Goal: Transaction & Acquisition: Obtain resource

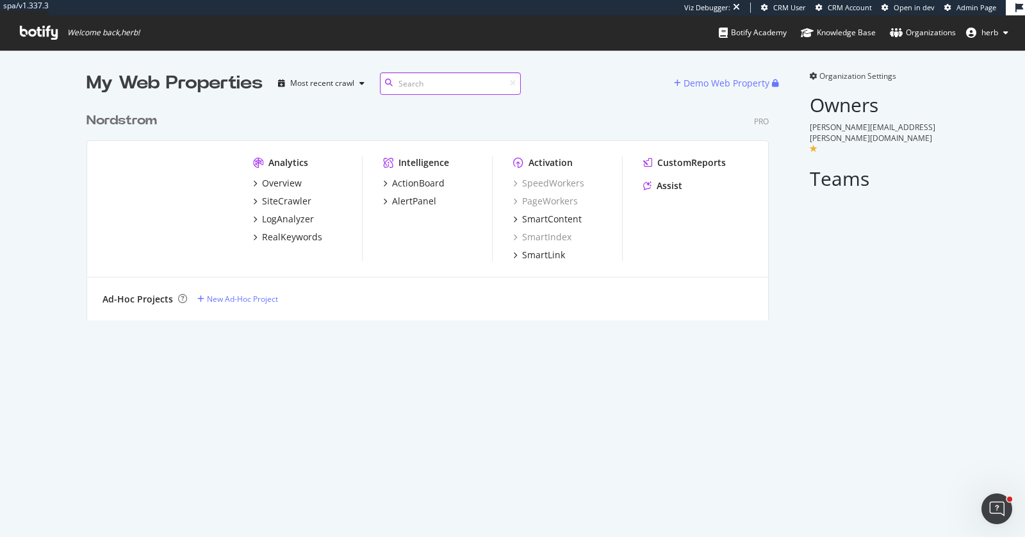
scroll to position [224, 693]
click at [280, 199] on div "SiteCrawler" at bounding box center [286, 201] width 49 height 13
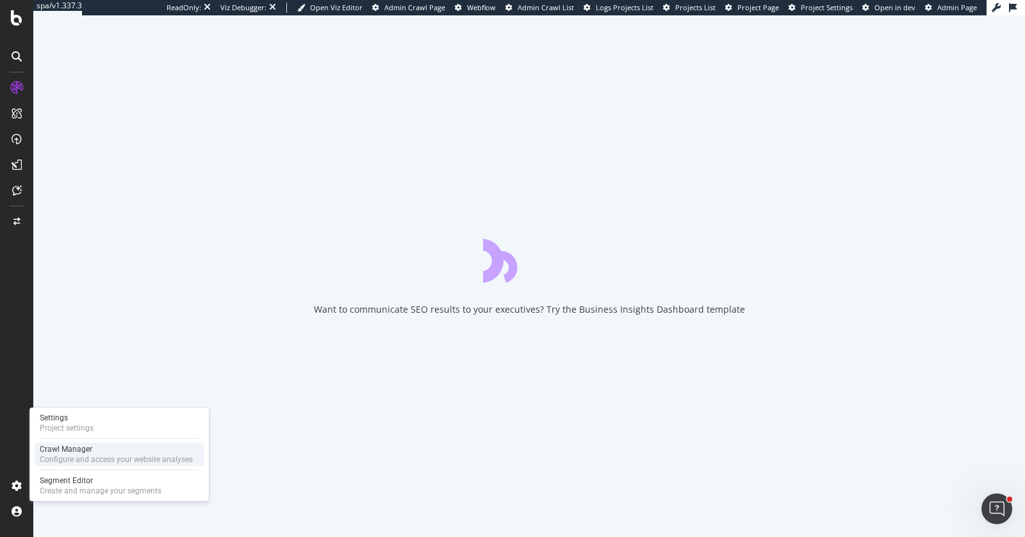
click at [76, 443] on div "Crawl Manager Configure and access your website analyses" at bounding box center [119, 454] width 169 height 23
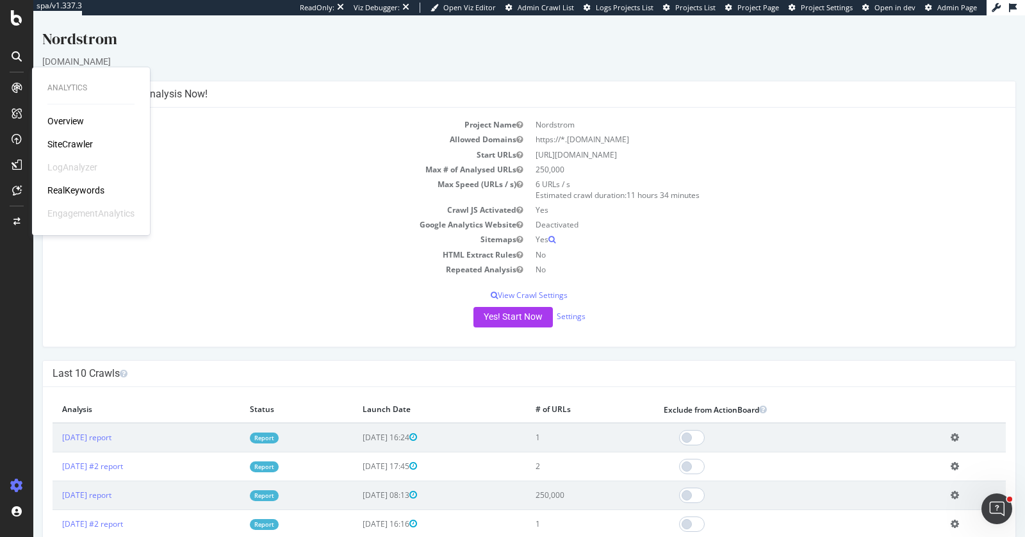
click at [63, 162] on div "LogAnalyzer" at bounding box center [72, 167] width 50 height 13
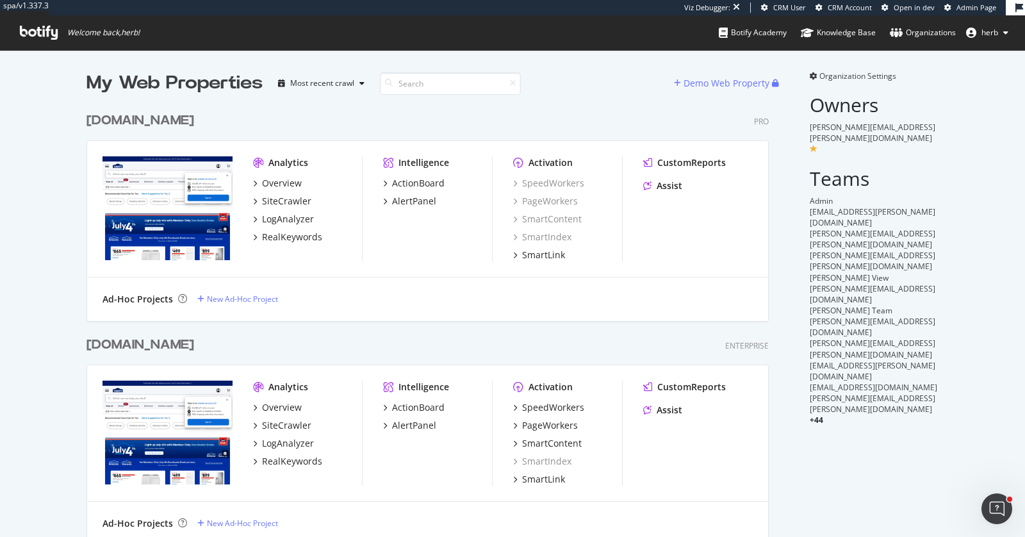
scroll to position [525, 693]
click at [291, 198] on div "SiteCrawler" at bounding box center [286, 201] width 49 height 13
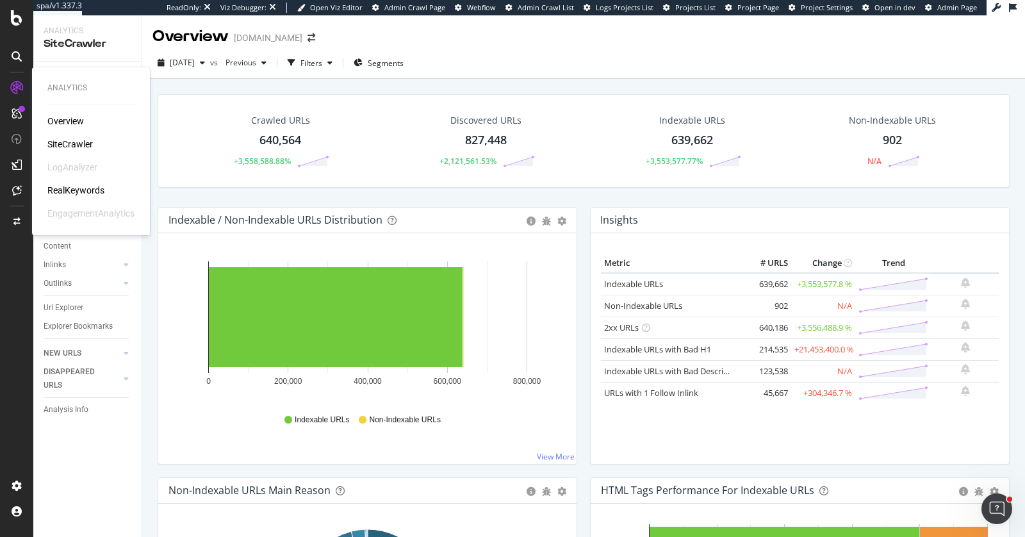
click at [66, 188] on div "RealKeywords" at bounding box center [75, 190] width 57 height 13
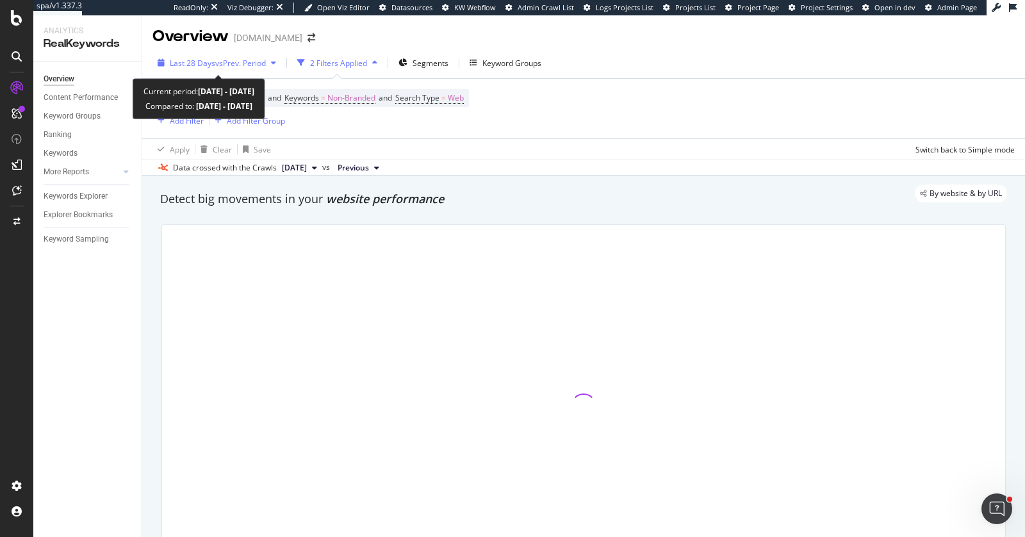
click at [218, 65] on span "vs Prev. Period" at bounding box center [240, 63] width 51 height 11
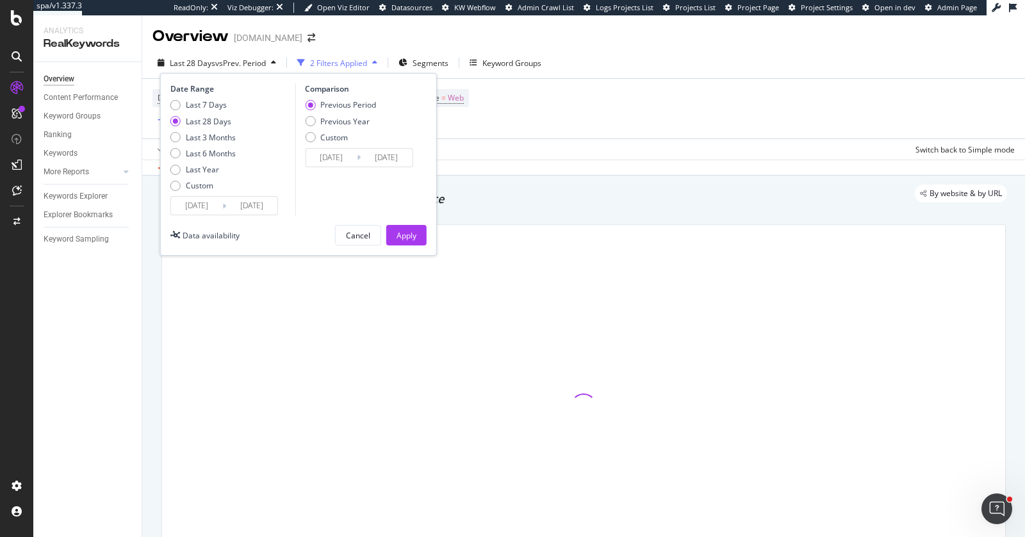
click at [199, 163] on div "Last 7 Days Last 28 Days Last 3 Months Last 6 Months Last Year Custom" at bounding box center [202, 147] width 65 height 97
click at [201, 167] on div "Last Year" at bounding box center [202, 169] width 33 height 11
type input "2024/08/26"
type input "2023/08/27"
type input "2024/08/25"
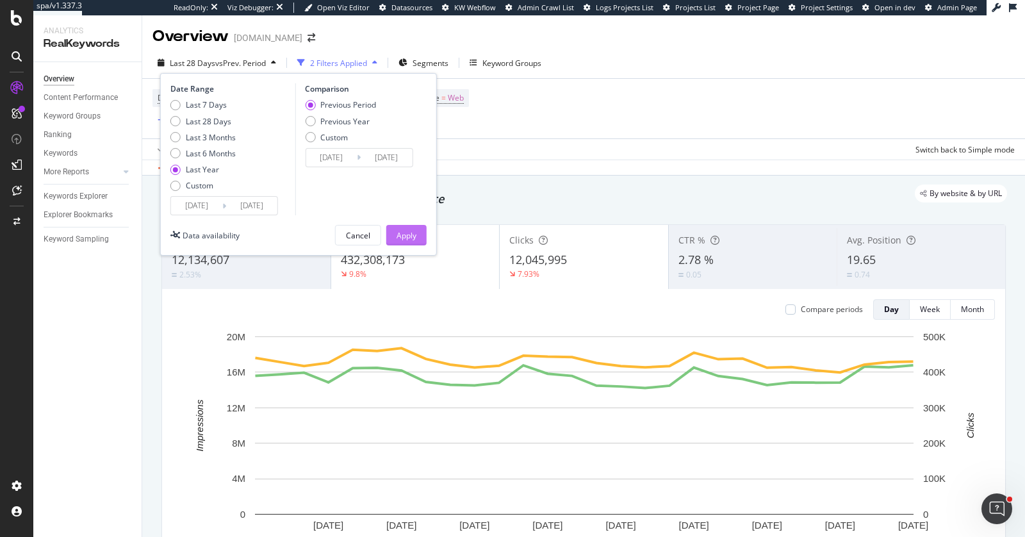
click at [394, 234] on button "Apply" at bounding box center [406, 235] width 40 height 21
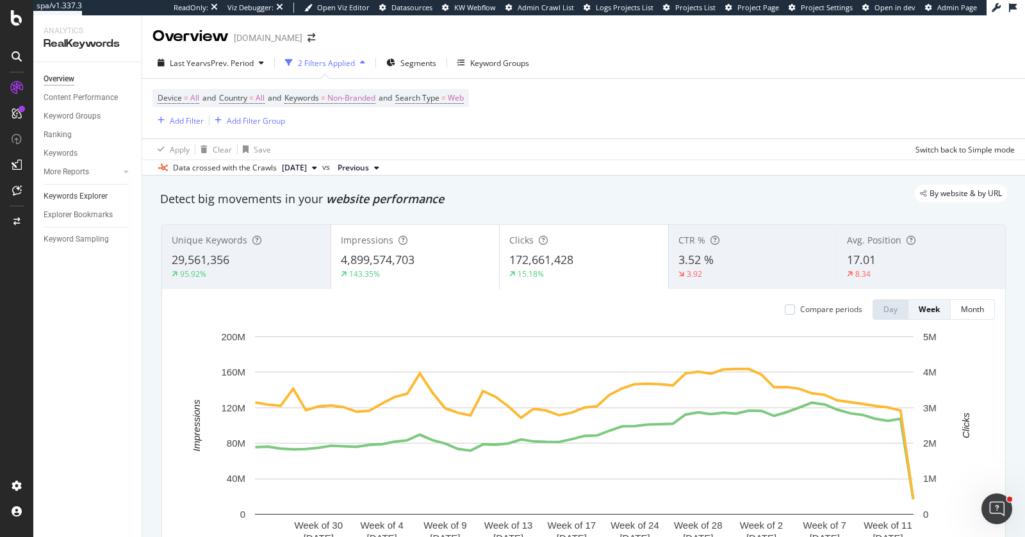
click at [108, 192] on link "Keywords Explorer" at bounding box center [88, 196] width 89 height 13
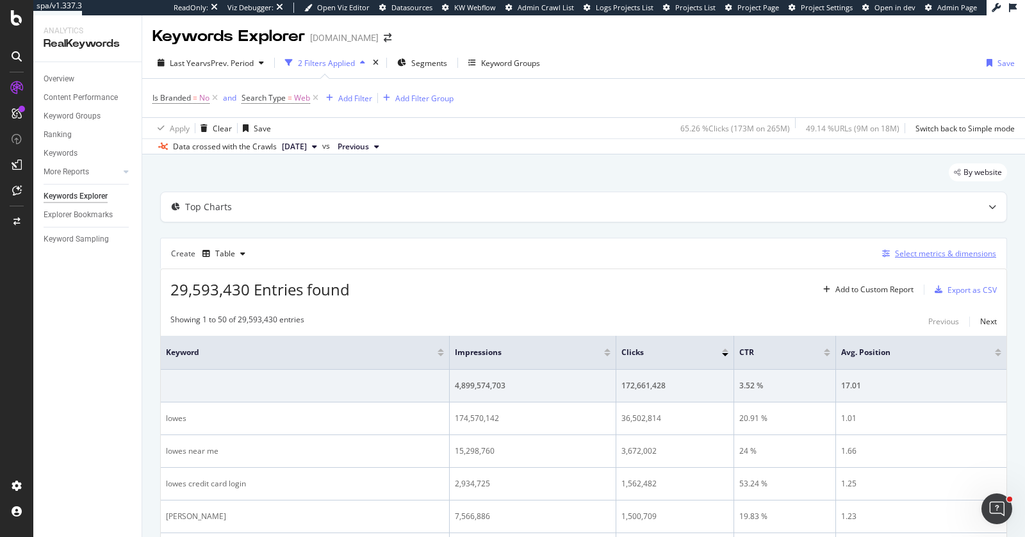
click at [899, 249] on div "Select metrics & dimensions" at bounding box center [945, 253] width 101 height 11
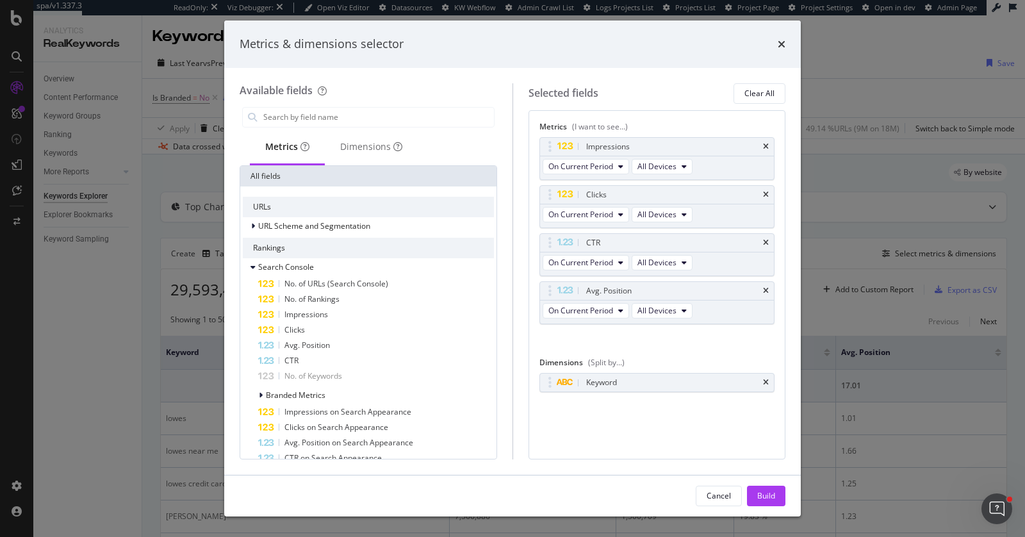
drag, startPoint x: 767, startPoint y: 288, endPoint x: 767, endPoint y: 275, distance: 13.5
click at [767, 288] on icon "times" at bounding box center [766, 291] width 6 height 8
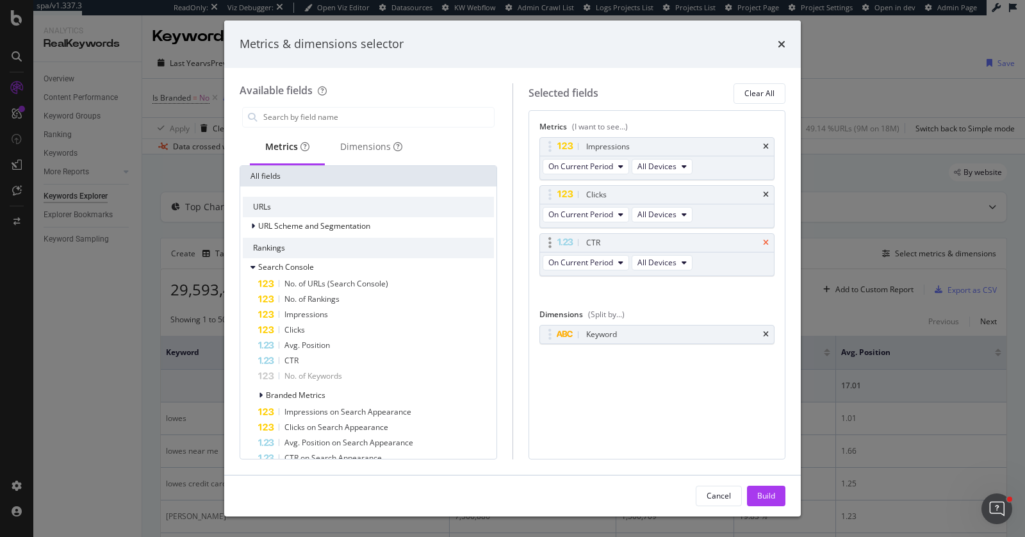
click at [768, 242] on icon "times" at bounding box center [766, 243] width 6 height 8
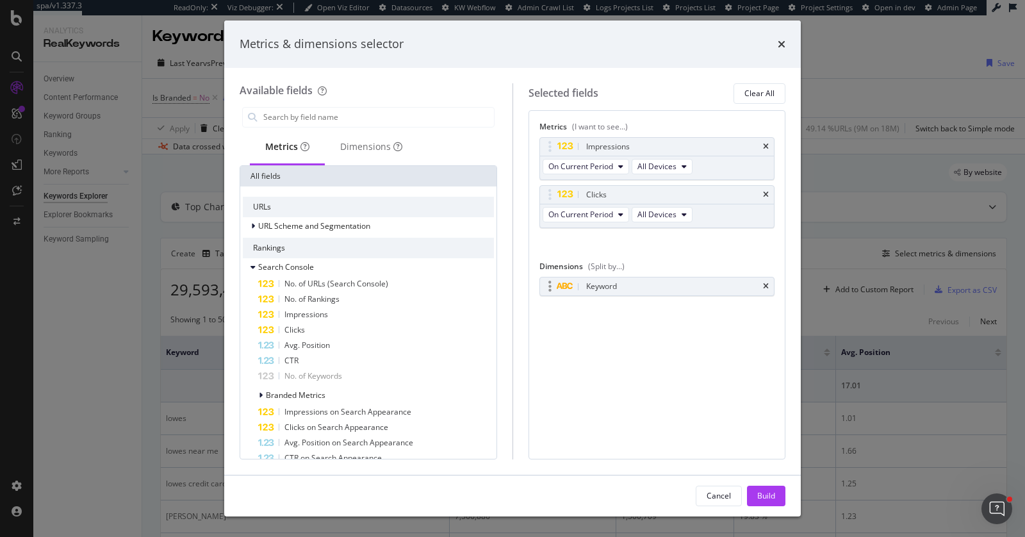
click at [682, 283] on div "Keyword" at bounding box center [672, 286] width 177 height 13
click at [375, 149] on div "Dimensions" at bounding box center [371, 146] width 62 height 13
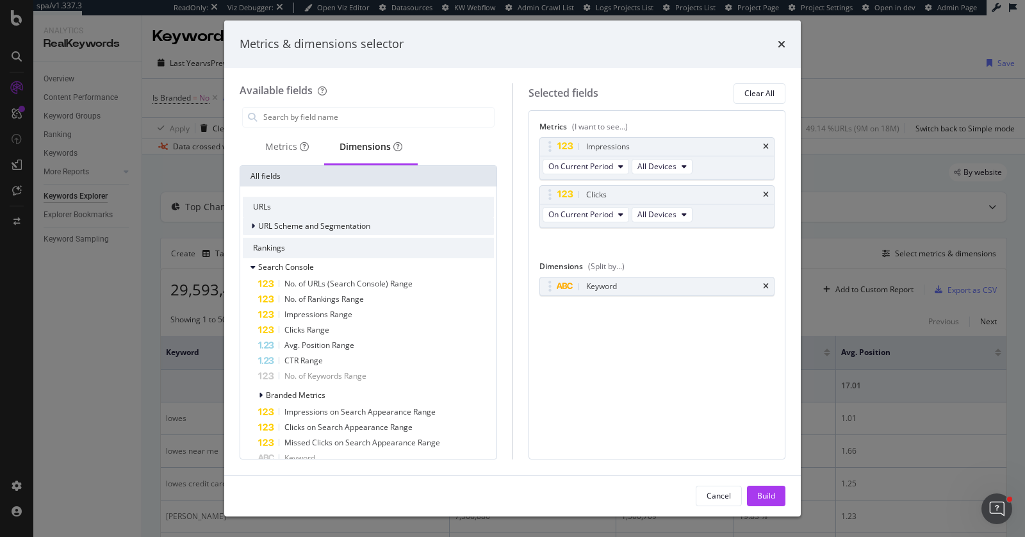
click at [320, 226] on span "URL Scheme and Segmentation" at bounding box center [314, 225] width 112 height 11
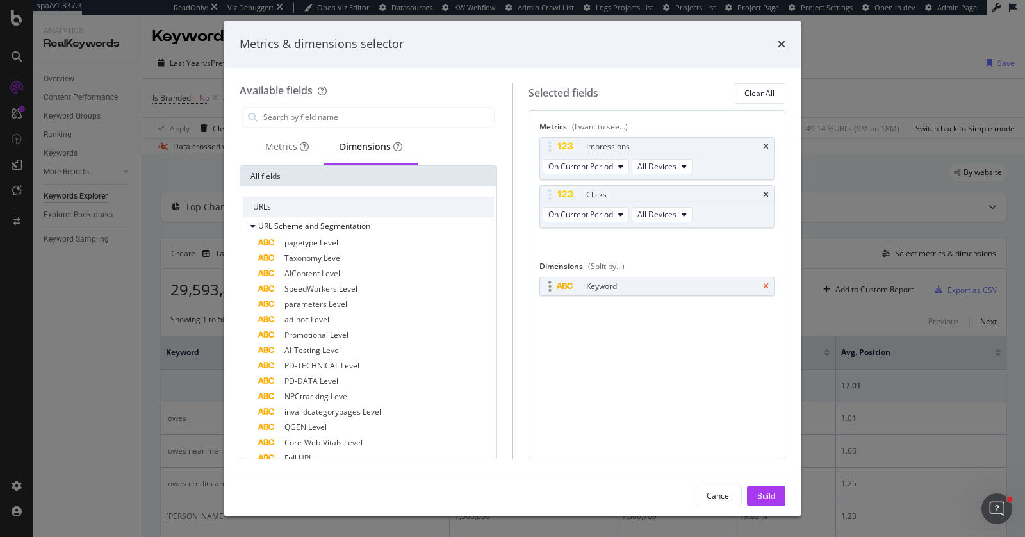
click at [767, 284] on icon "times" at bounding box center [766, 287] width 6 height 8
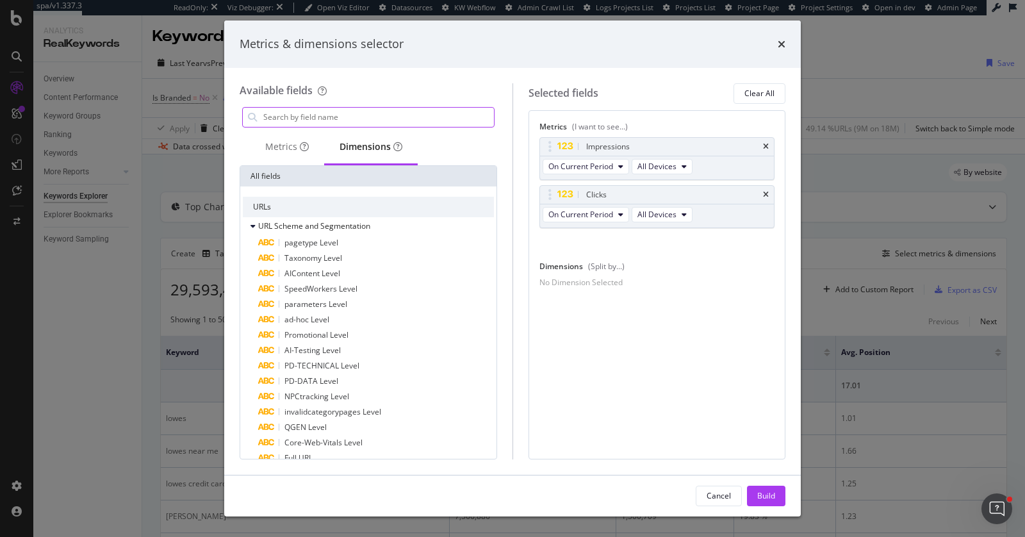
click at [328, 115] on input "modal" at bounding box center [378, 117] width 232 height 19
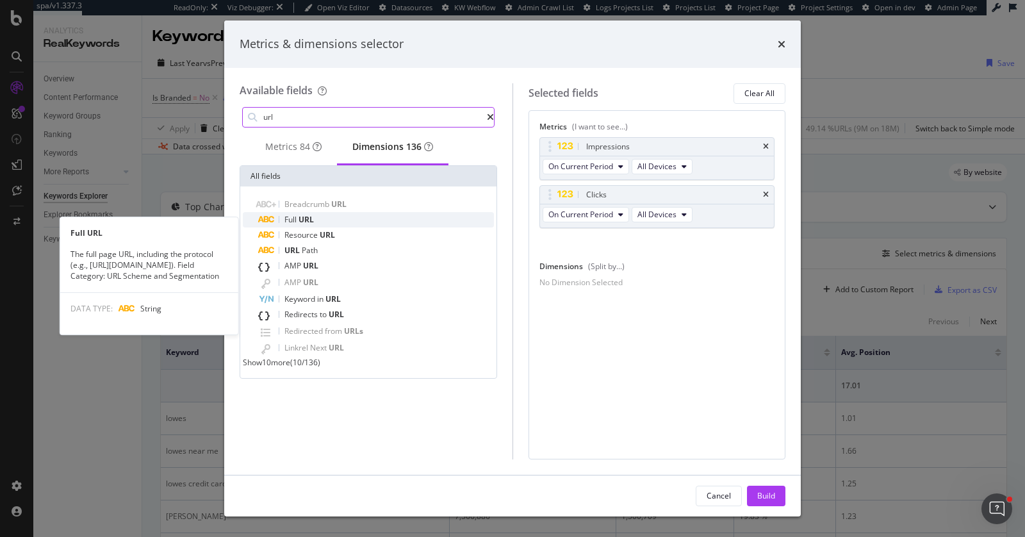
type input "url"
click at [318, 223] on div "Full URL" at bounding box center [376, 219] width 236 height 15
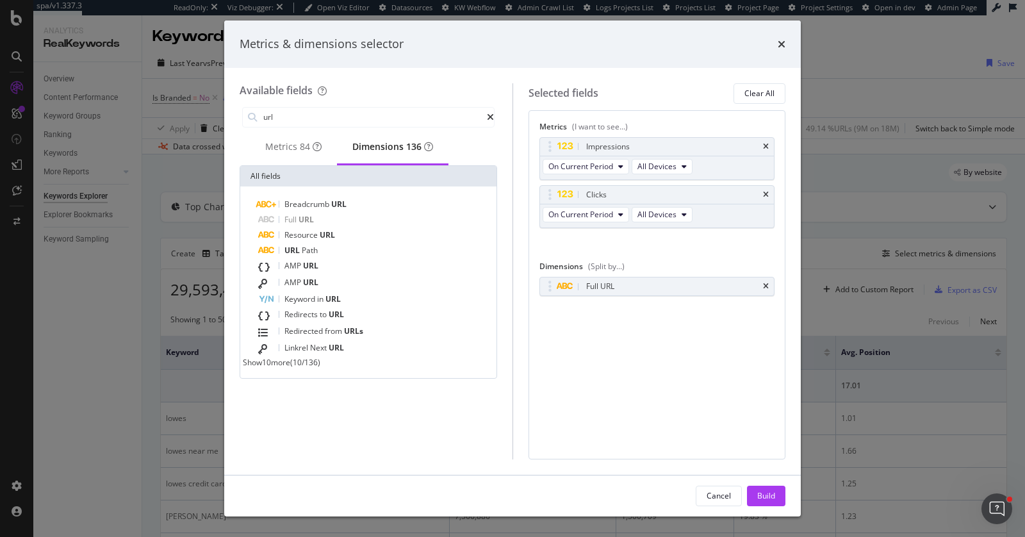
click at [759, 490] on div "Build" at bounding box center [766, 495] width 18 height 19
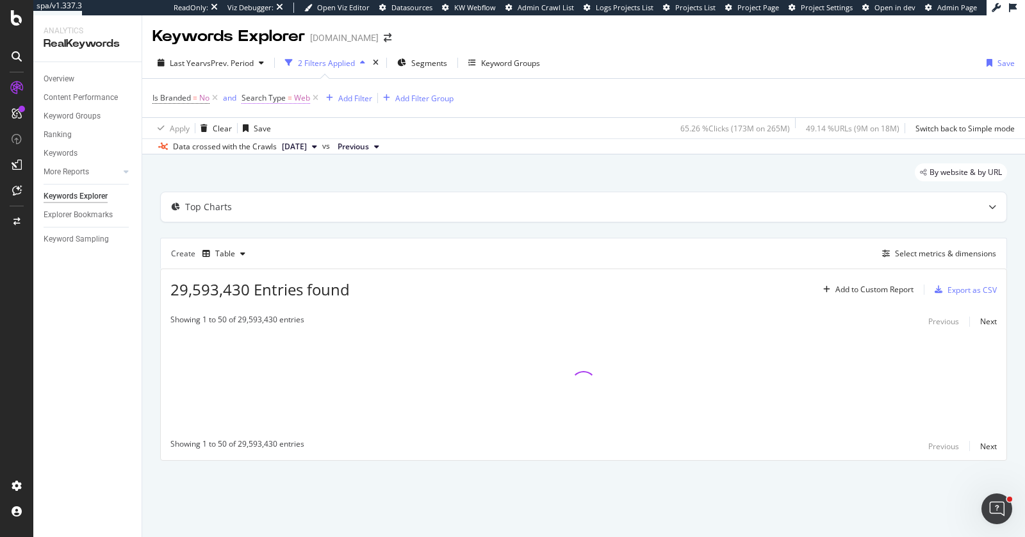
click at [280, 98] on span "Search Type" at bounding box center [264, 97] width 44 height 11
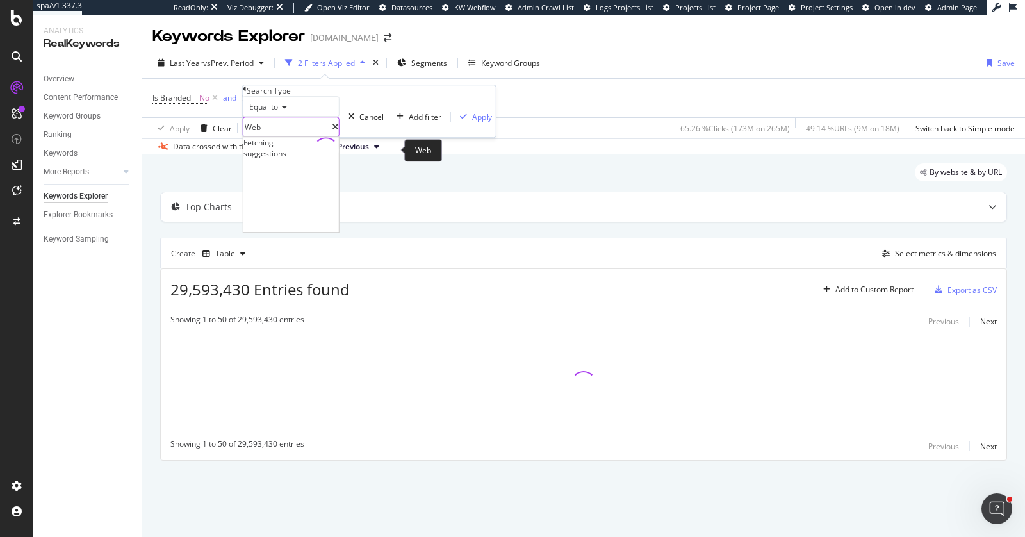
click at [274, 136] on input "Web" at bounding box center [287, 126] width 88 height 19
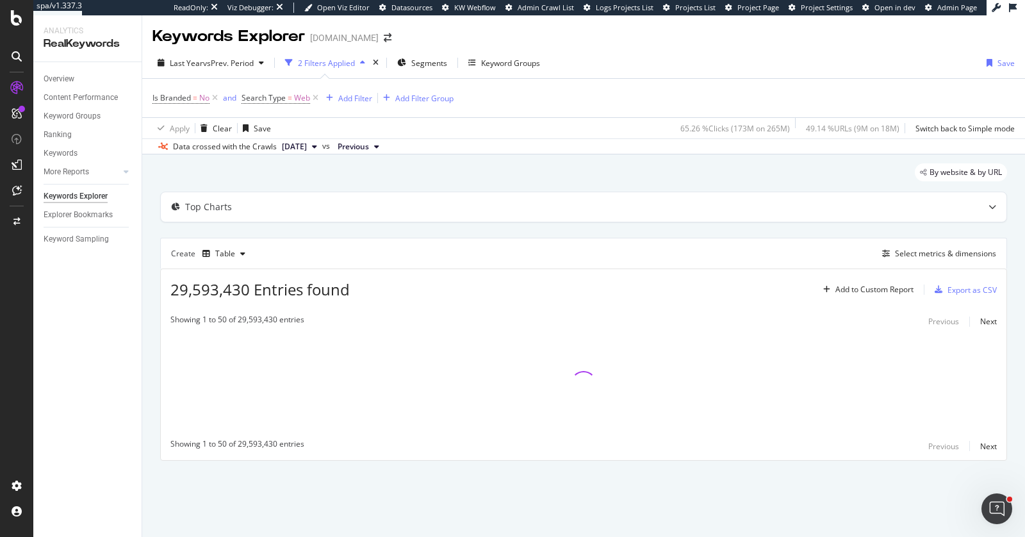
click at [456, 125] on div "Apply Clear Save 65.26 % Clicks ( 173M on 265M ) 49.14 % URLs ( 9M on 18M ) Swi…" at bounding box center [583, 127] width 883 height 21
click at [189, 99] on span "Is Branded" at bounding box center [171, 97] width 38 height 11
click at [178, 111] on icon at bounding box center [174, 107] width 9 height 8
click at [379, 126] on div "Apply Clear Save 65.26 % Clicks ( 173M on 265M ) 49.14 % URLs ( 9M on 18M ) Swi…" at bounding box center [583, 127] width 883 height 21
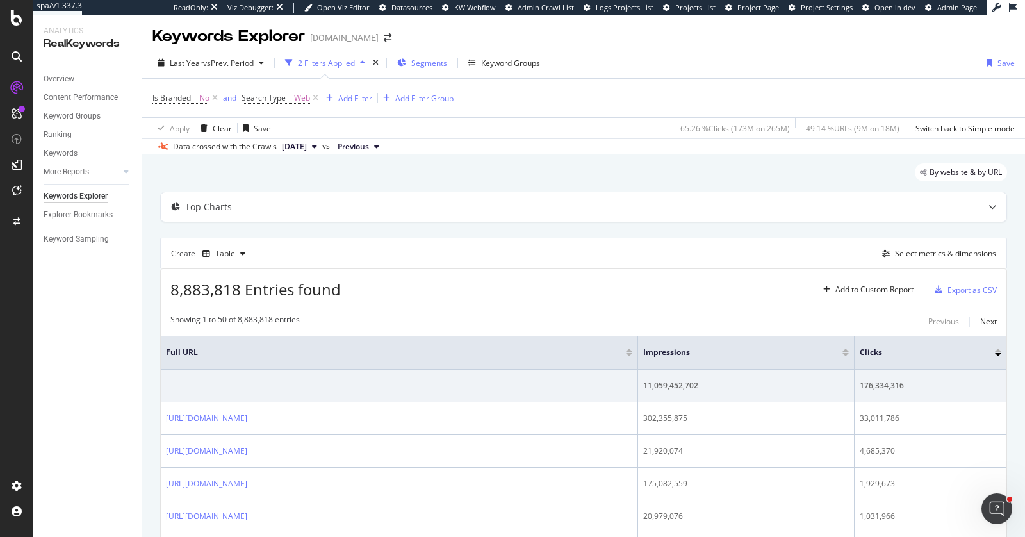
click at [413, 64] on span "Segments" at bounding box center [429, 63] width 36 height 11
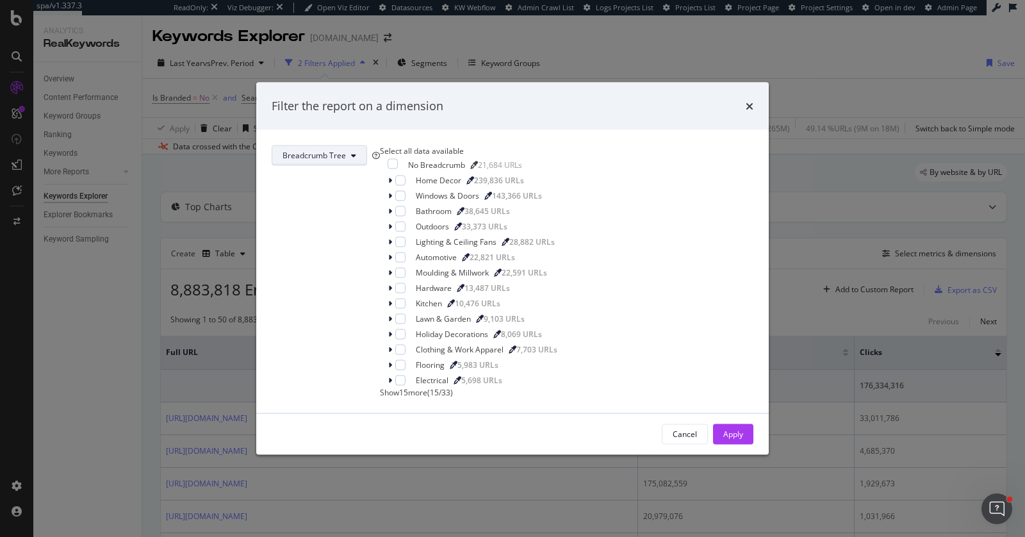
click at [346, 150] on span "Breadcrumb Tree" at bounding box center [314, 155] width 63 height 11
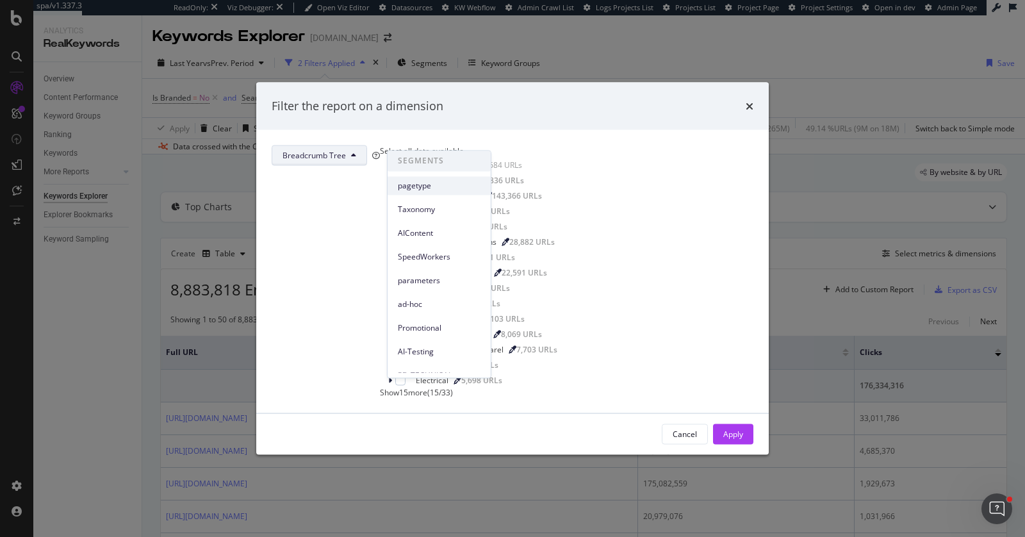
click at [418, 181] on span "pagetype" at bounding box center [439, 186] width 83 height 12
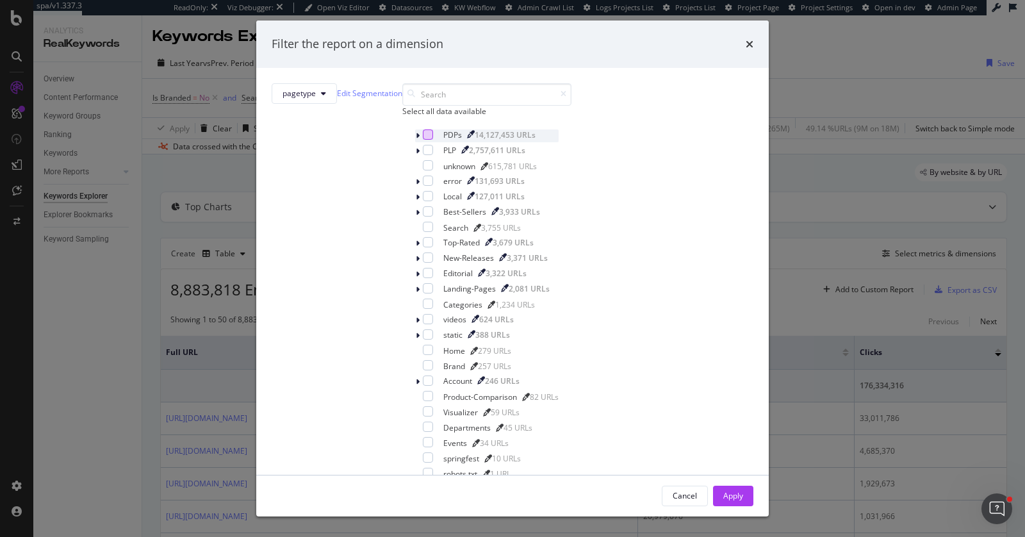
click at [423, 140] on div "modal" at bounding box center [428, 134] width 10 height 10
click at [416, 140] on icon "modal" at bounding box center [418, 136] width 4 height 8
click at [415, 140] on icon "modal" at bounding box center [417, 136] width 5 height 8
click at [723, 490] on div "Apply" at bounding box center [733, 495] width 20 height 11
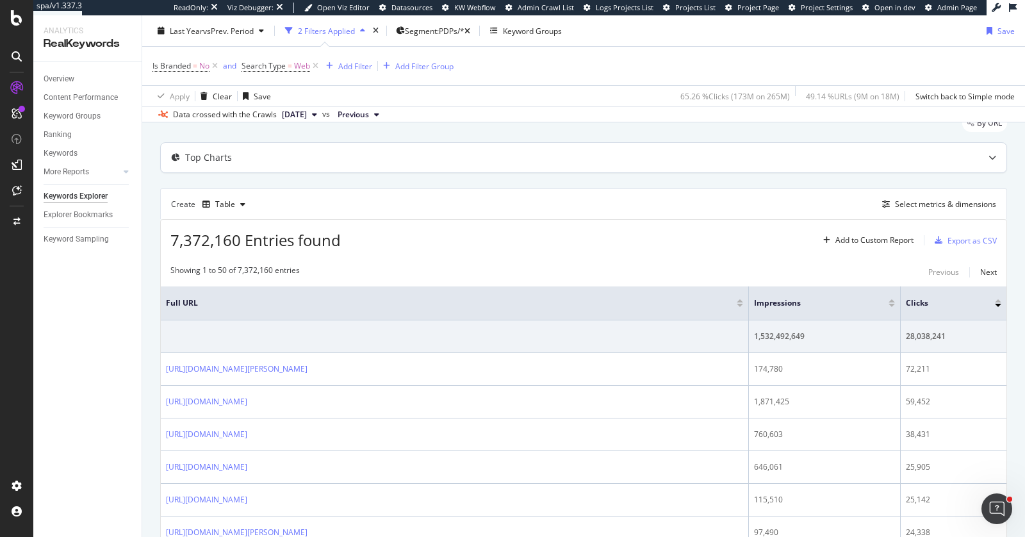
scroll to position [53, 0]
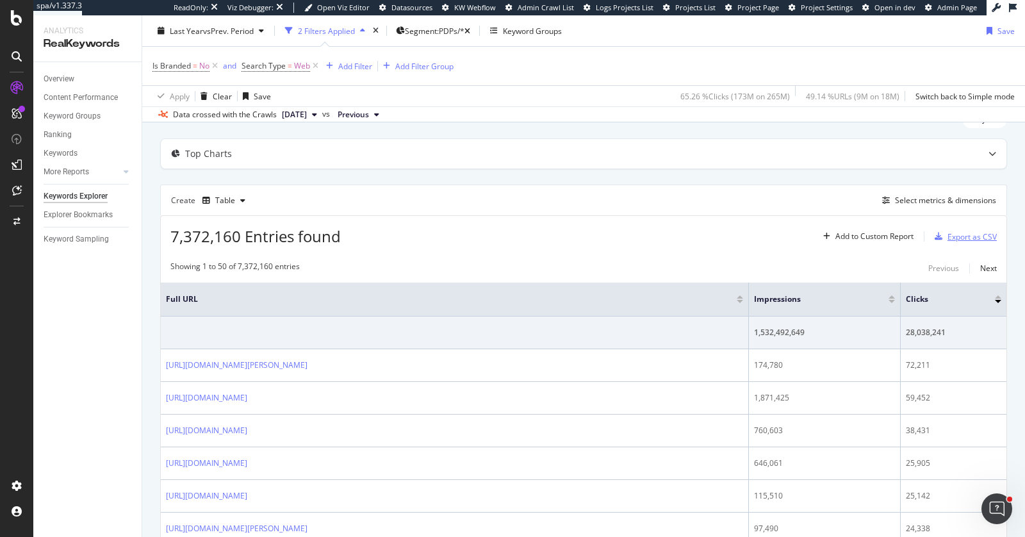
click at [964, 236] on div "Export as CSV" at bounding box center [972, 236] width 49 height 11
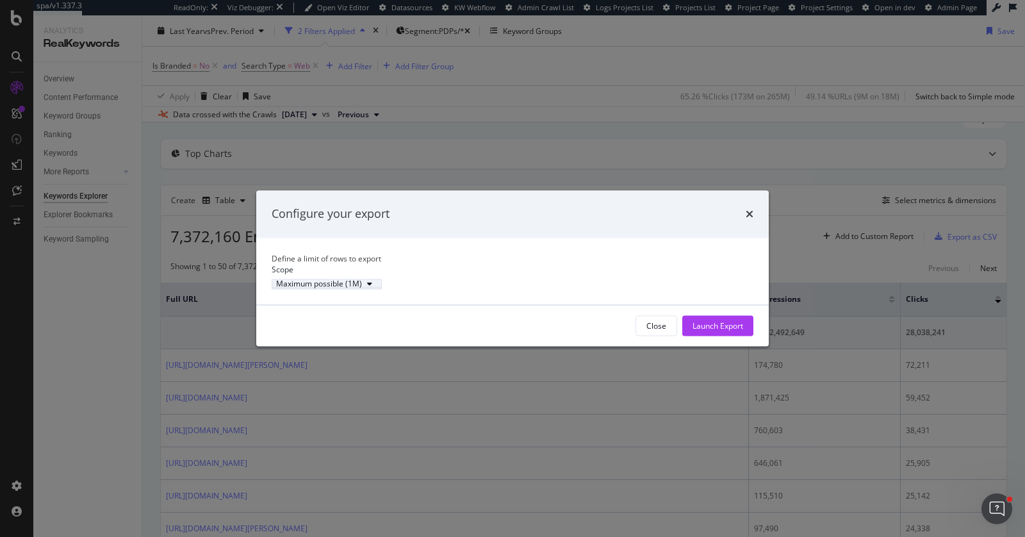
click at [362, 288] on div "Maximum possible (1M)" at bounding box center [319, 284] width 86 height 8
drag, startPoint x: 470, startPoint y: 274, endPoint x: 501, endPoint y: 276, distance: 31.5
click at [477, 273] on div "Define a limit of rows to export Scope Maximum possible (1M)" at bounding box center [513, 271] width 482 height 36
click at [660, 331] on div "Close" at bounding box center [657, 325] width 20 height 11
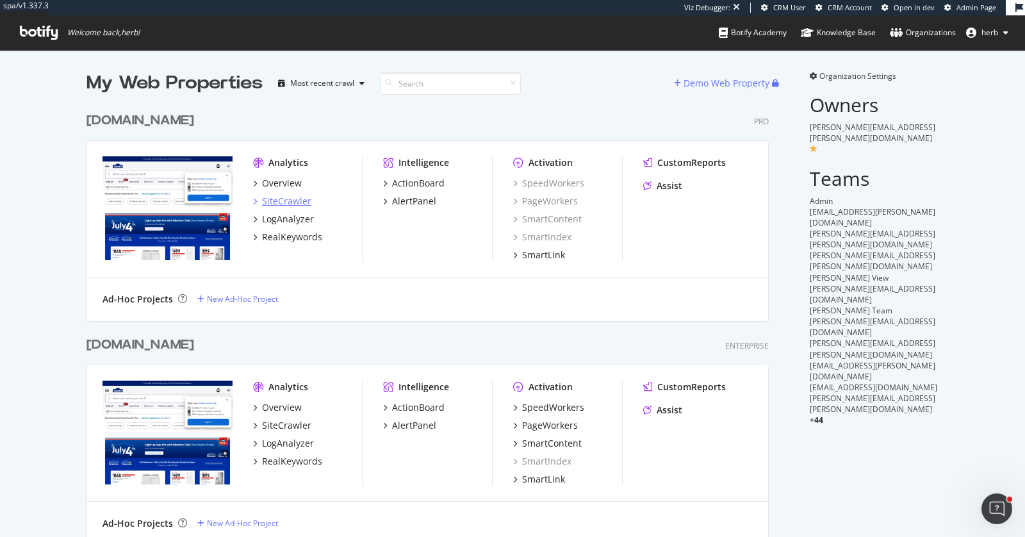
click at [286, 202] on div "SiteCrawler" at bounding box center [286, 201] width 49 height 13
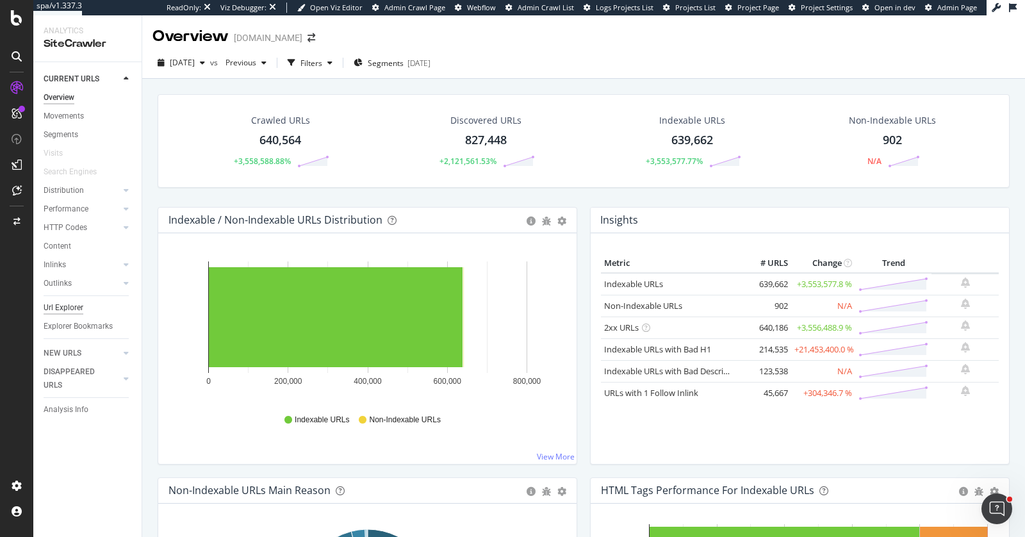
click at [68, 301] on div "Url Explorer" at bounding box center [64, 307] width 40 height 13
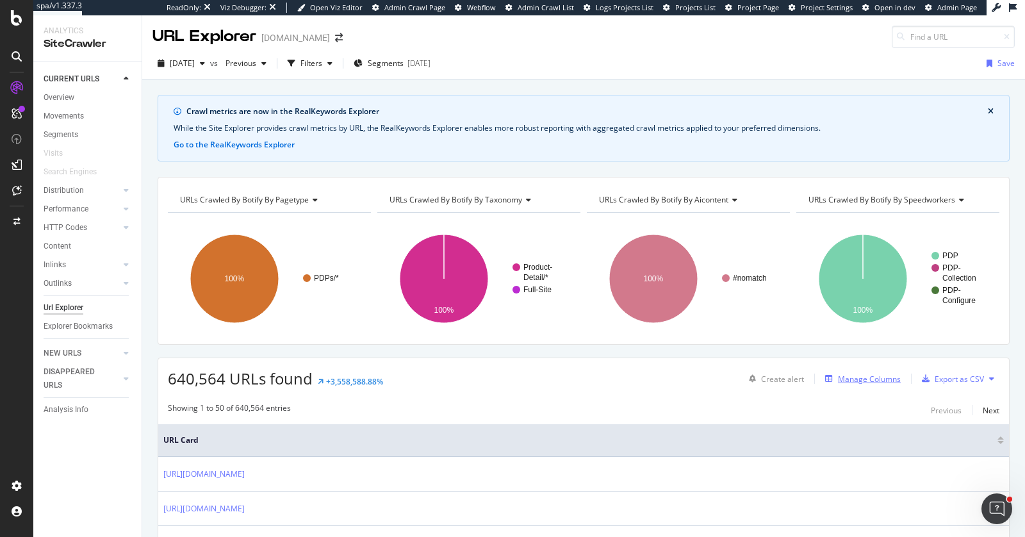
click at [867, 376] on div "Manage Columns" at bounding box center [869, 379] width 63 height 11
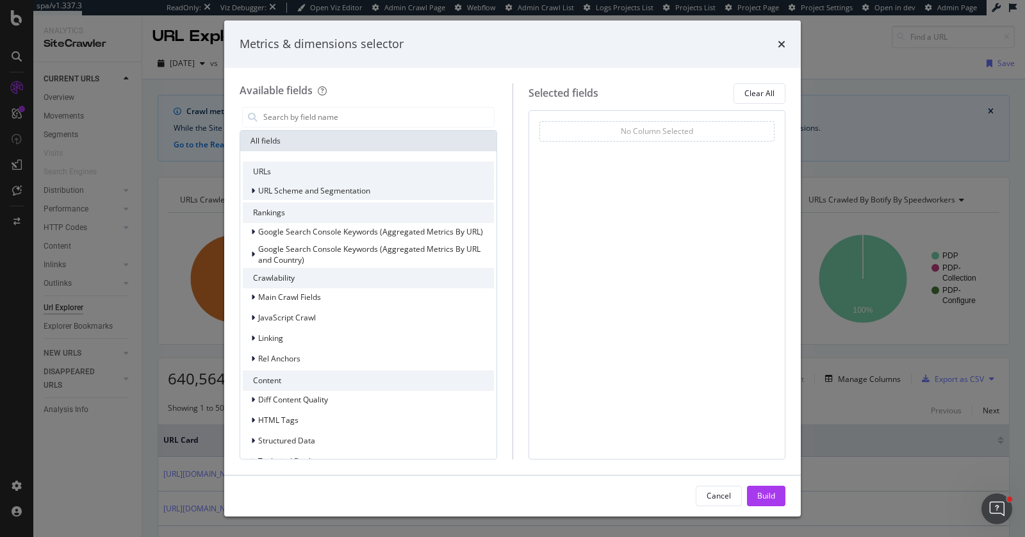
click at [326, 190] on span "URL Scheme and Segmentation" at bounding box center [314, 190] width 112 height 11
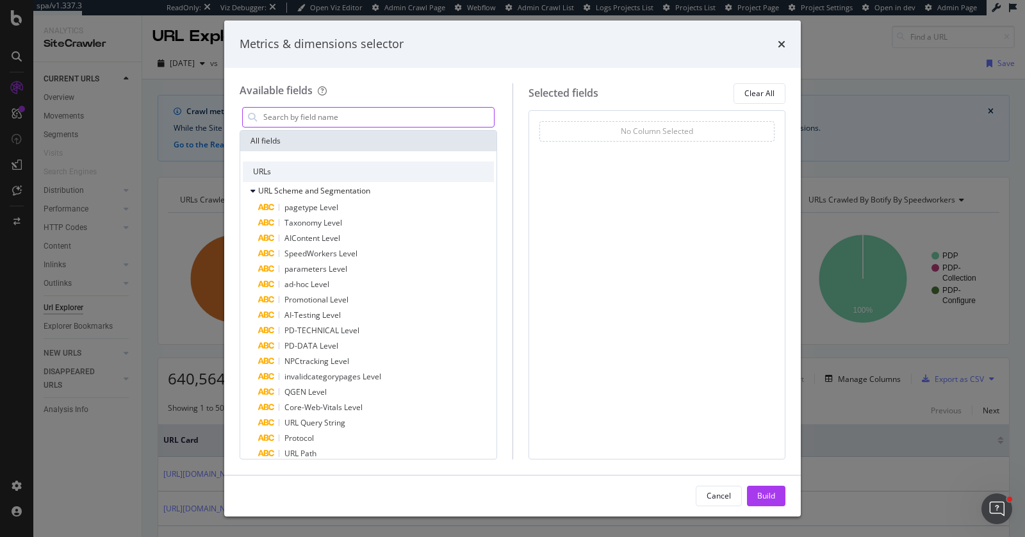
click at [336, 115] on input "modal" at bounding box center [378, 117] width 232 height 19
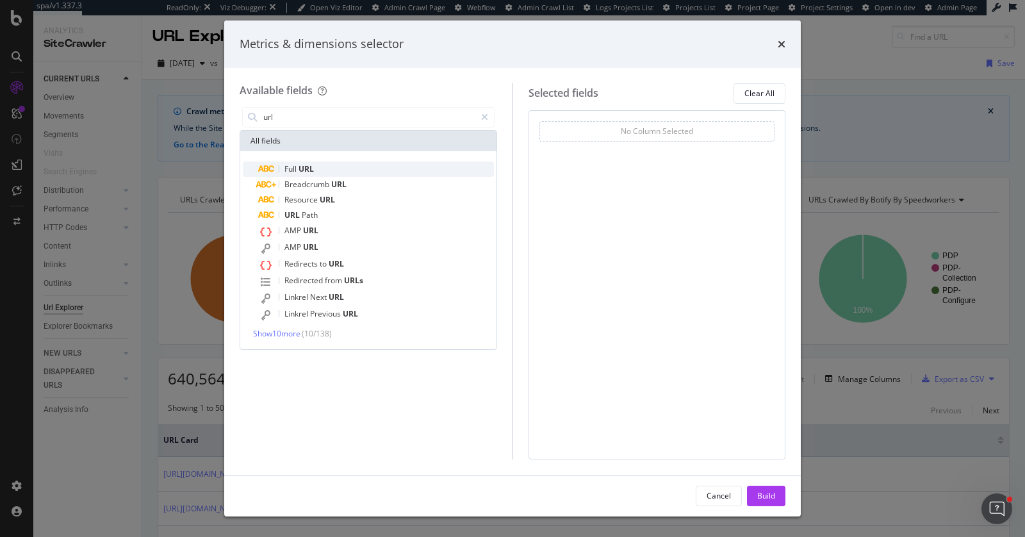
click at [340, 168] on div "Full URL" at bounding box center [376, 168] width 236 height 15
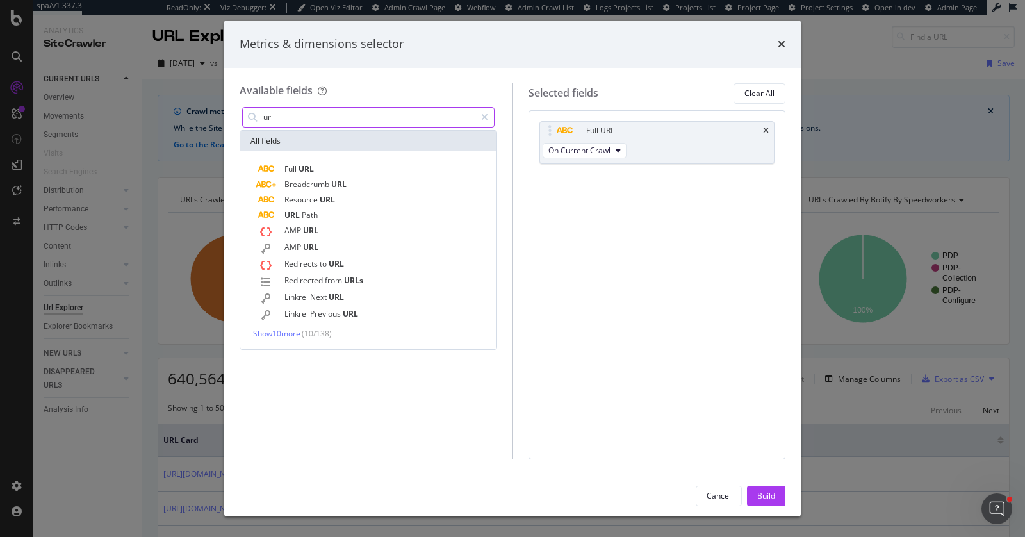
click at [346, 120] on input "url" at bounding box center [368, 117] width 213 height 19
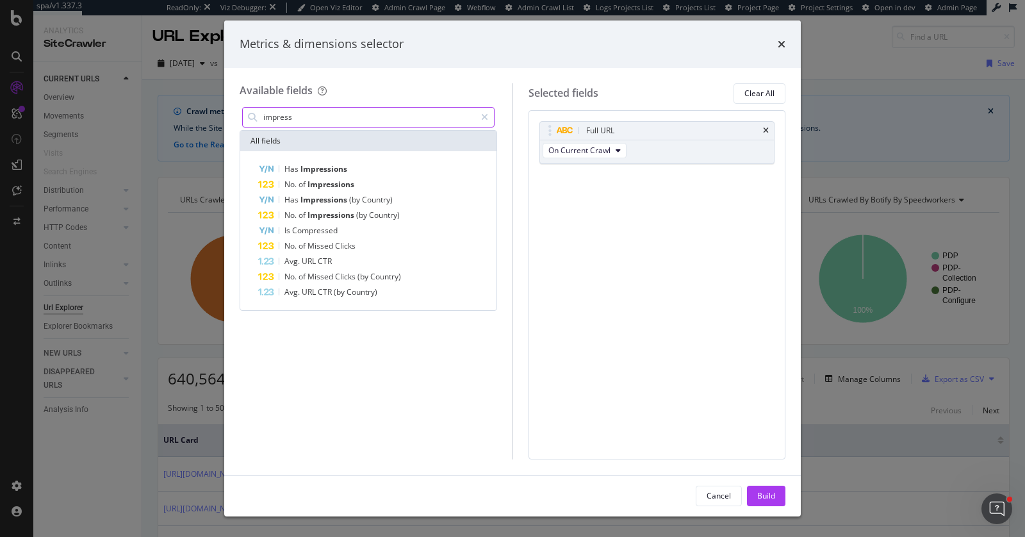
type input "impress"
click at [782, 41] on icon "times" at bounding box center [782, 44] width 8 height 10
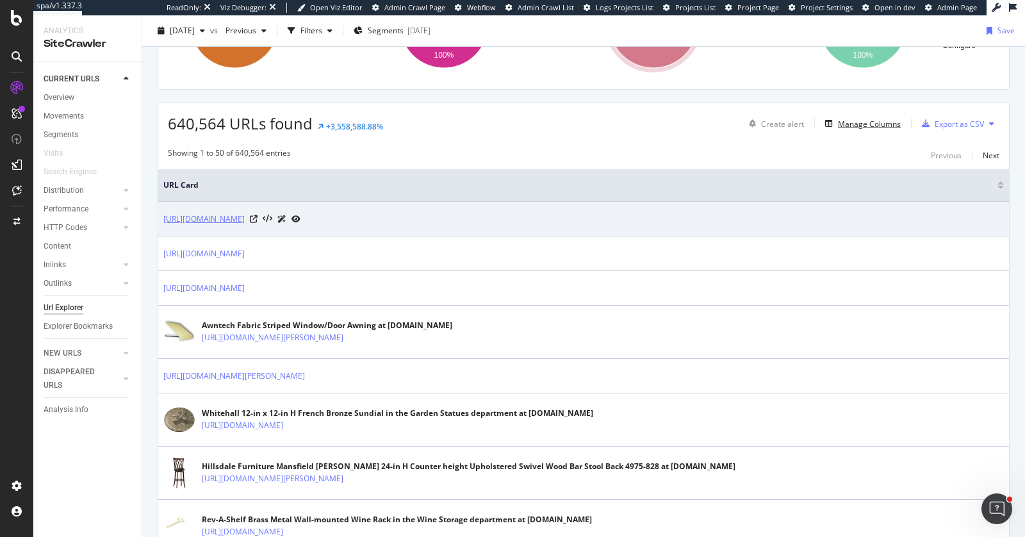
scroll to position [277, 0]
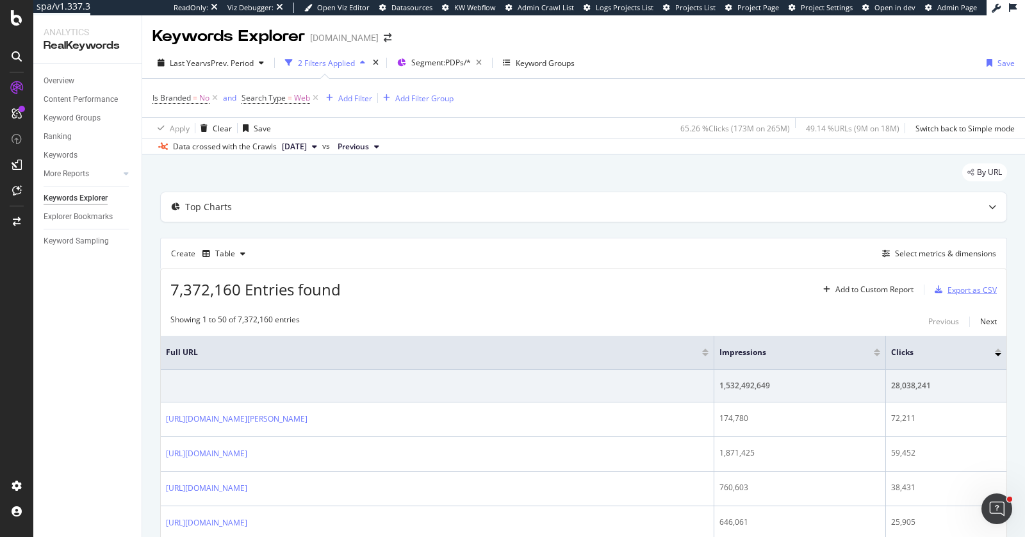
click at [953, 290] on div "Export as CSV" at bounding box center [972, 289] width 49 height 11
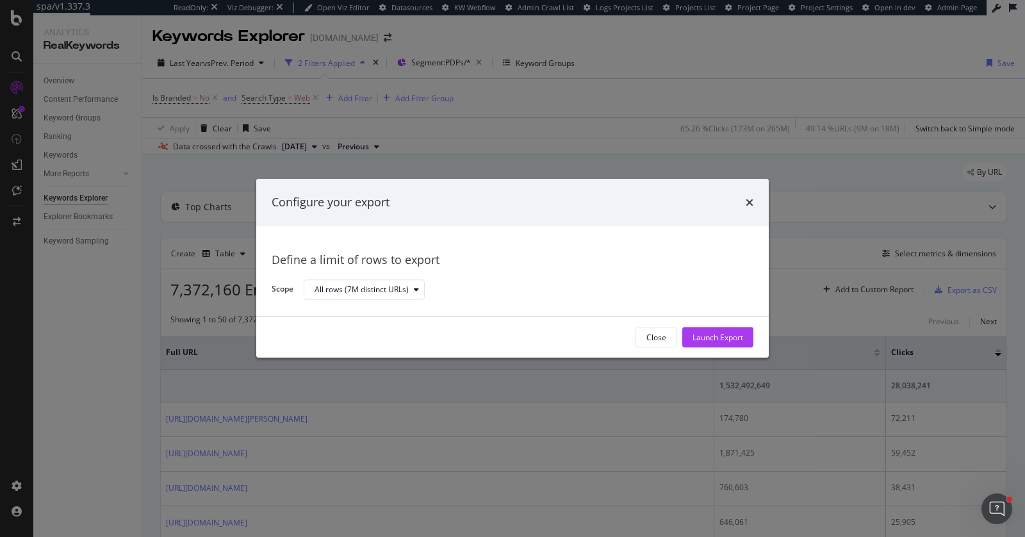
click at [727, 338] on div "Launch Export" at bounding box center [718, 337] width 51 height 11
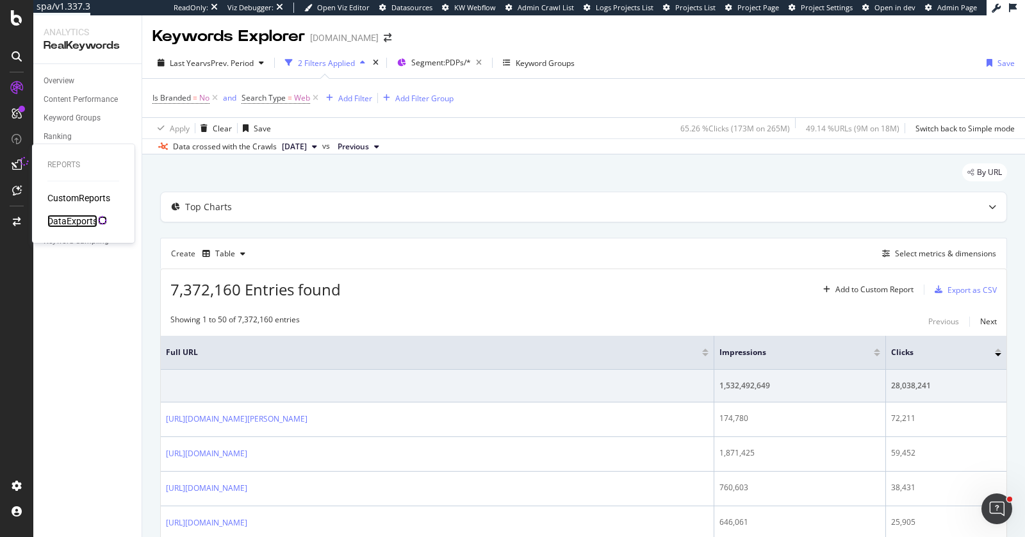
click at [60, 219] on div "DataExports" at bounding box center [72, 221] width 50 height 13
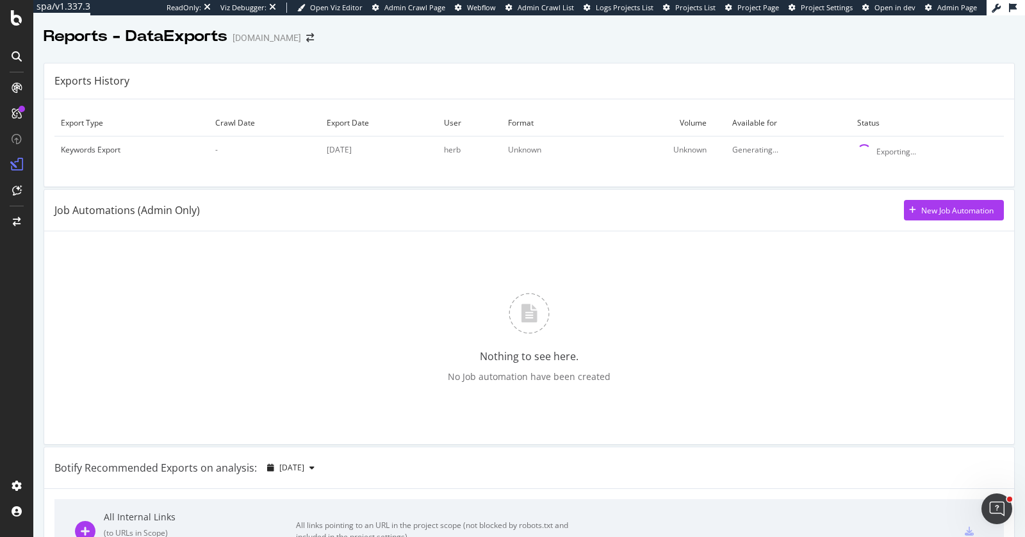
click at [215, 409] on div "Nothing to see here. No Job automation have been created" at bounding box center [529, 338] width 950 height 192
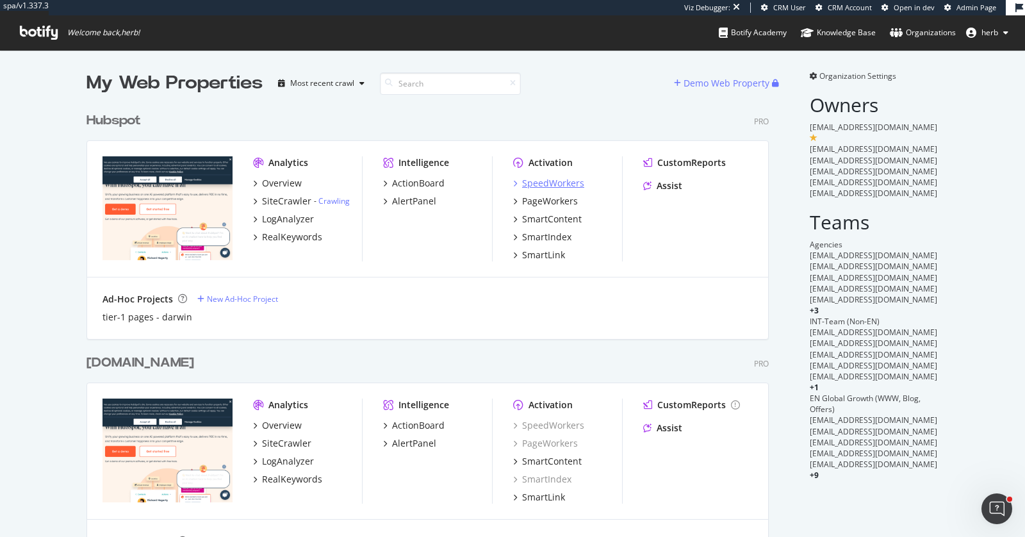
click at [538, 181] on div "SpeedWorkers" at bounding box center [553, 183] width 62 height 13
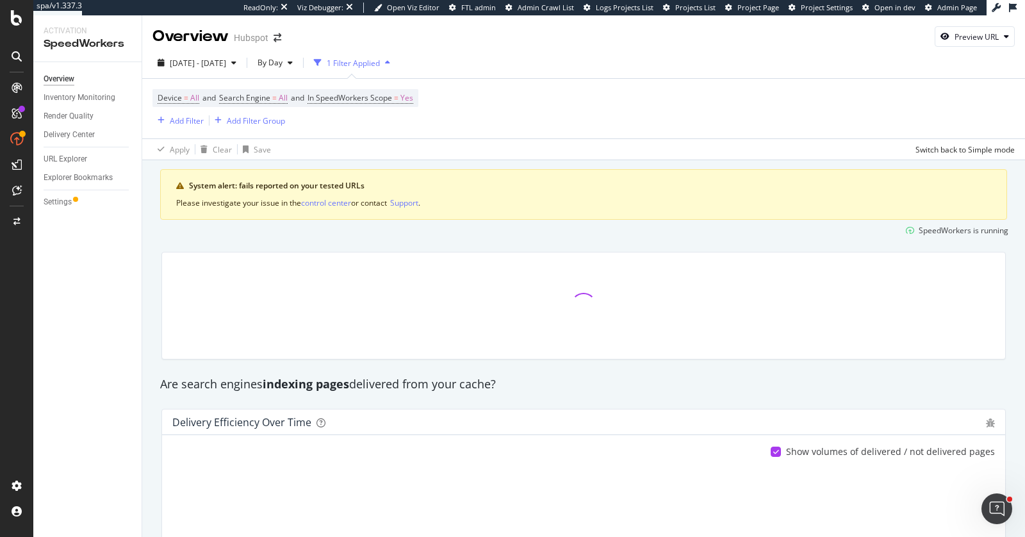
drag, startPoint x: 4, startPoint y: 247, endPoint x: 11, endPoint y: 204, distance: 43.5
click at [4, 242] on div at bounding box center [16, 277] width 31 height 398
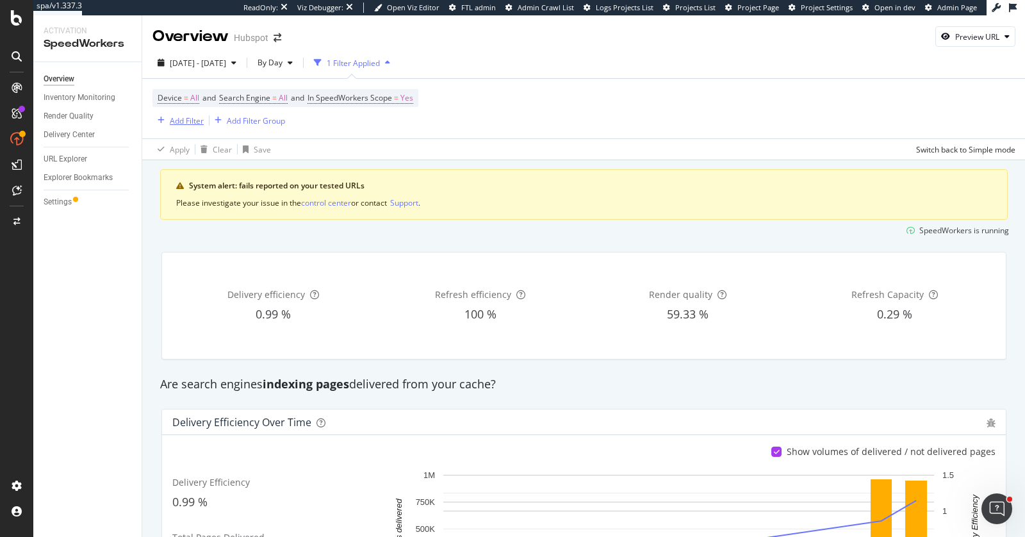
click at [182, 120] on div "Add Filter" at bounding box center [187, 120] width 34 height 11
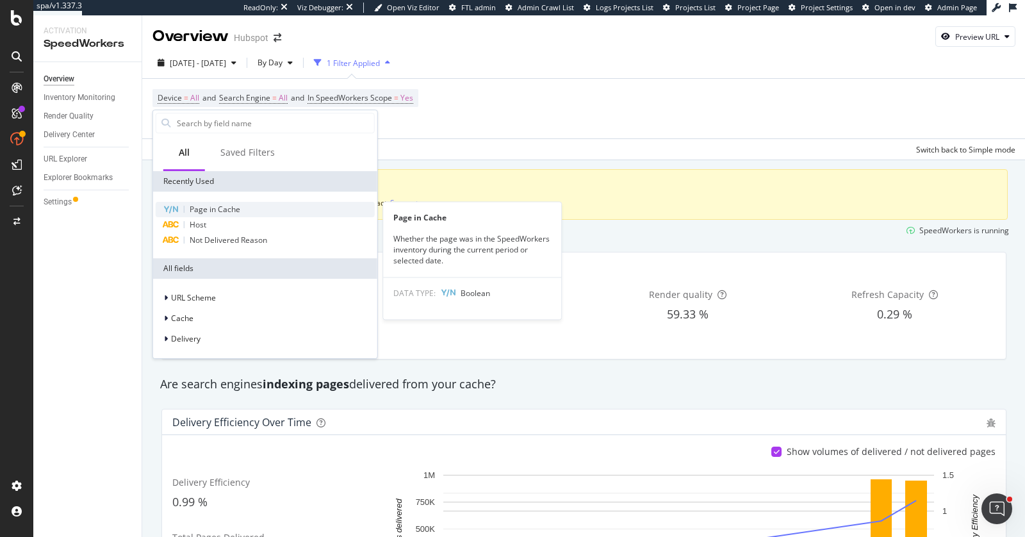
click at [195, 203] on div "Page in Cache" at bounding box center [265, 209] width 219 height 15
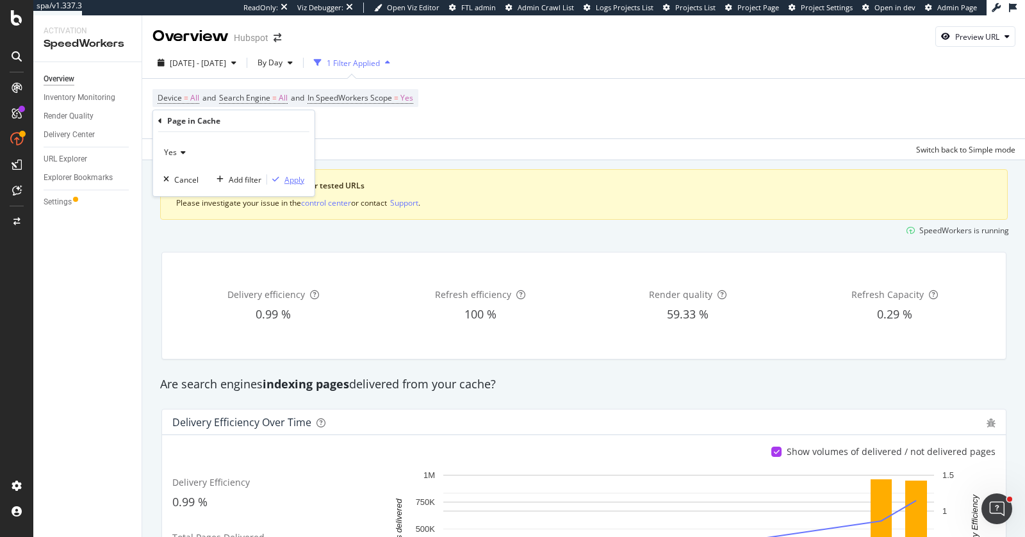
click at [286, 178] on div "Apply" at bounding box center [294, 179] width 20 height 11
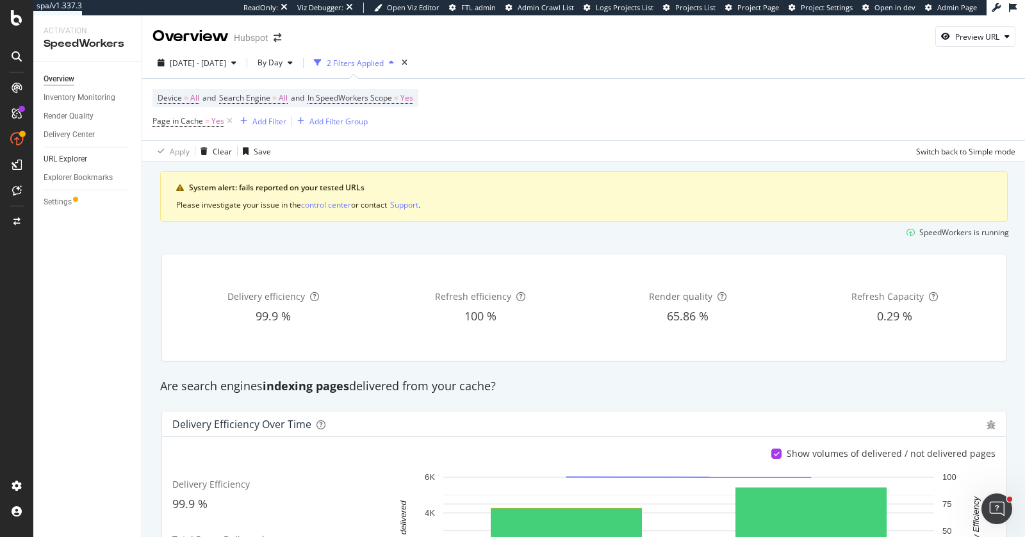
click at [92, 154] on link "URL Explorer" at bounding box center [88, 158] width 89 height 13
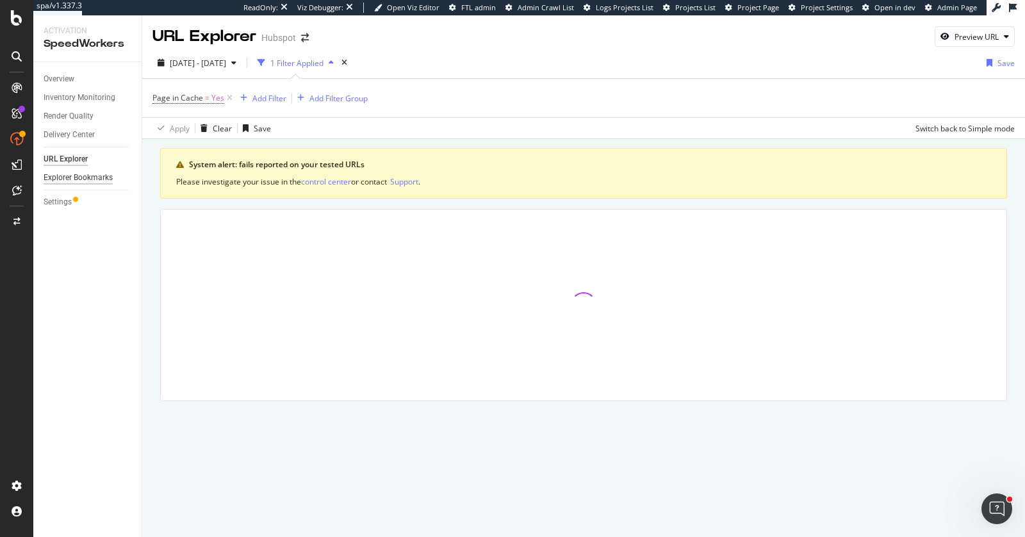
click at [101, 177] on div "Explorer Bookmarks" at bounding box center [78, 177] width 69 height 13
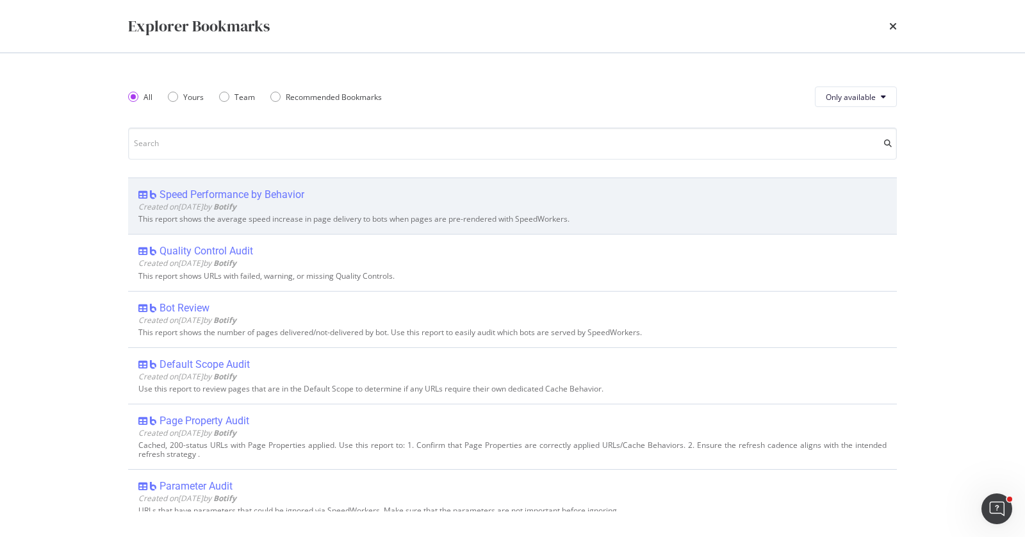
click at [223, 190] on div "Speed Performance by Behavior" at bounding box center [232, 194] width 145 height 13
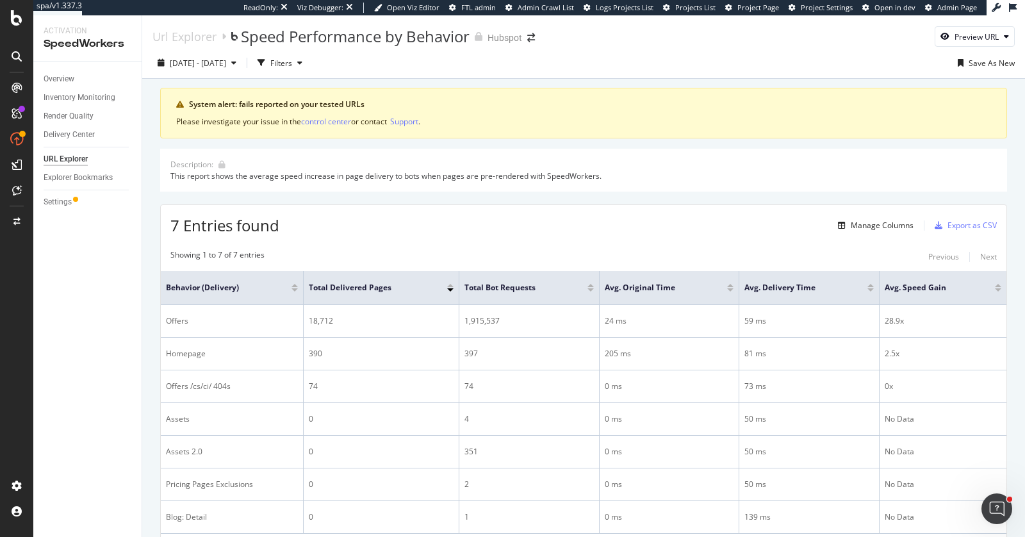
click at [65, 160] on div "URL Explorer" at bounding box center [66, 158] width 44 height 13
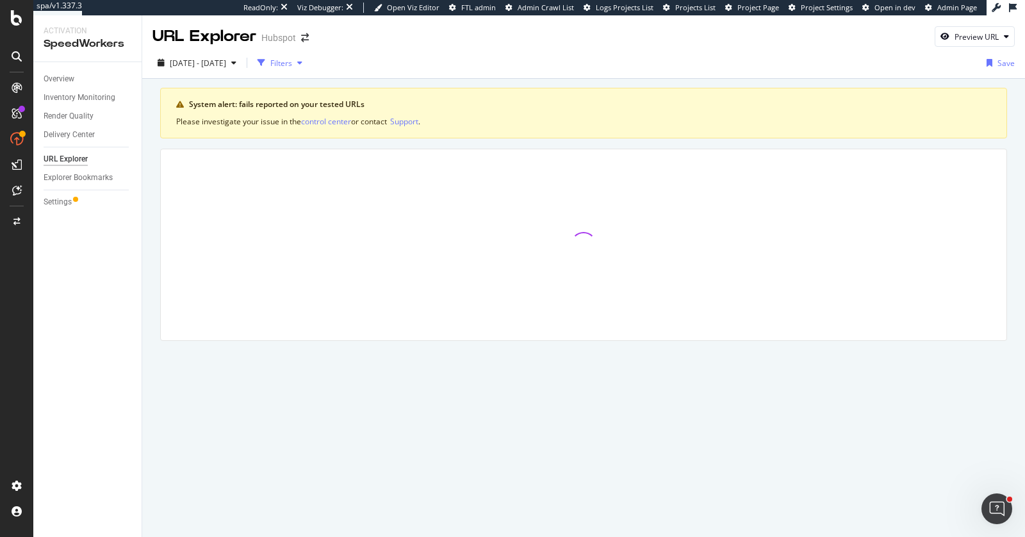
click at [292, 63] on div "Filters" at bounding box center [281, 63] width 22 height 11
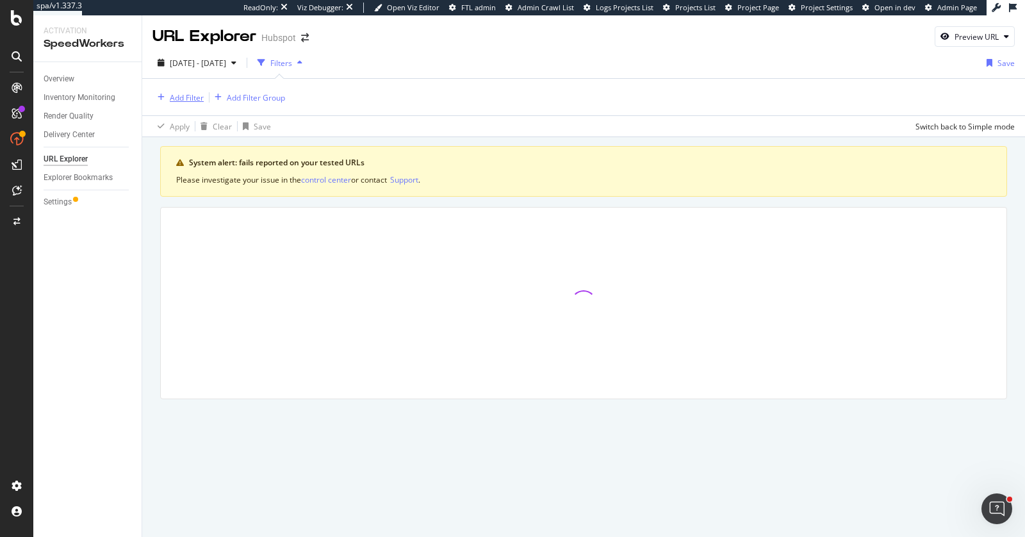
click at [174, 92] on div "Add Filter" at bounding box center [187, 97] width 34 height 11
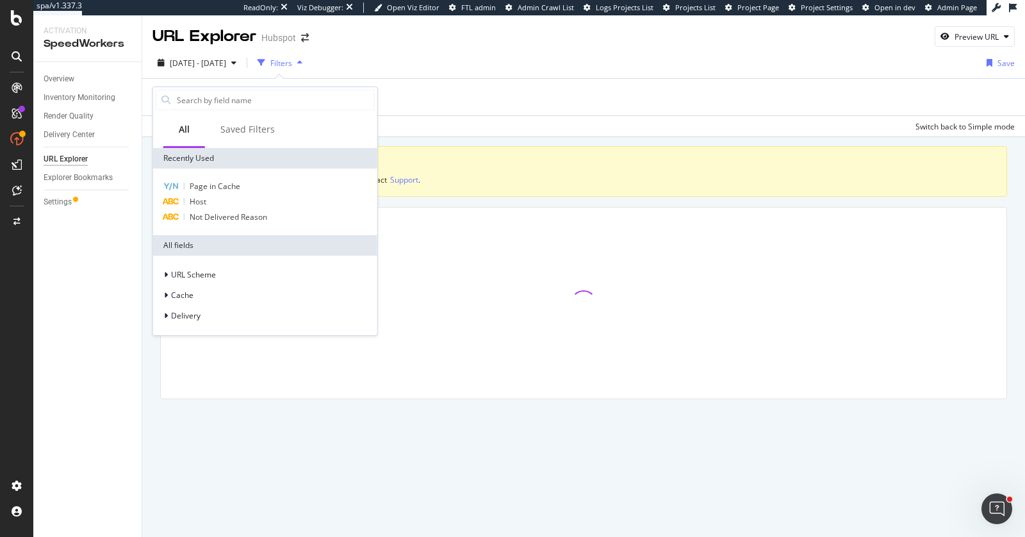
click at [196, 182] on span "Page in Cache" at bounding box center [215, 186] width 51 height 11
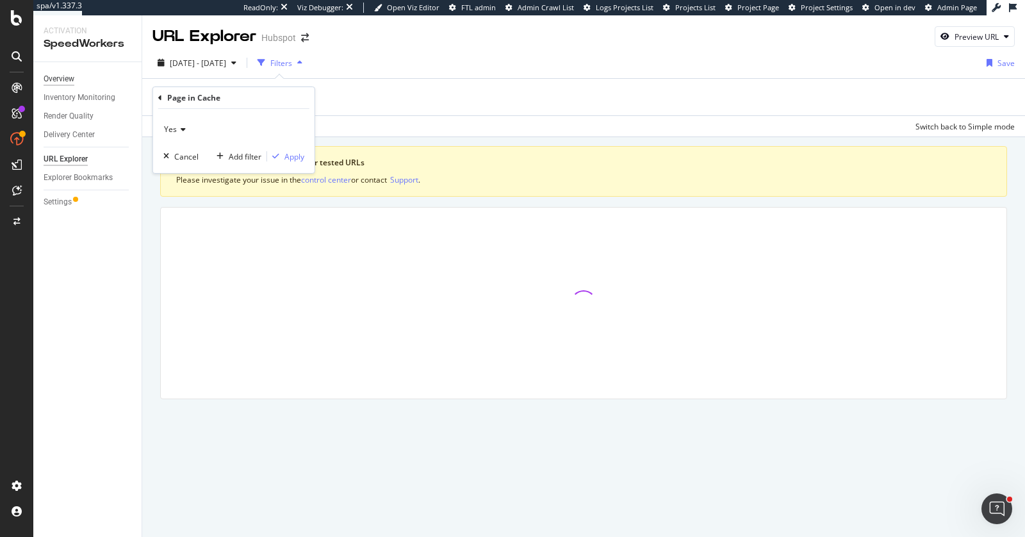
click at [69, 78] on div "Overview" at bounding box center [59, 78] width 31 height 13
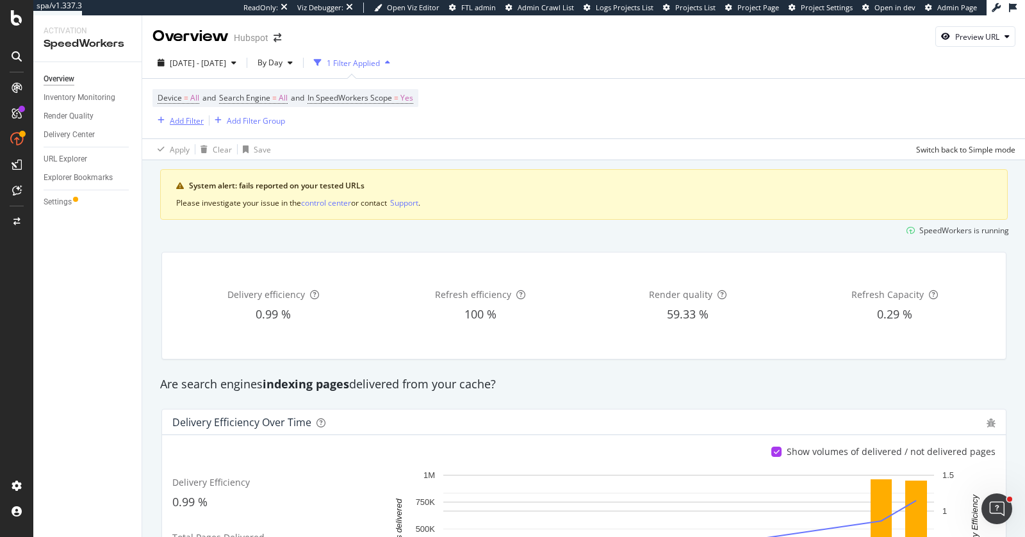
click at [190, 121] on div "Add Filter" at bounding box center [187, 120] width 34 height 11
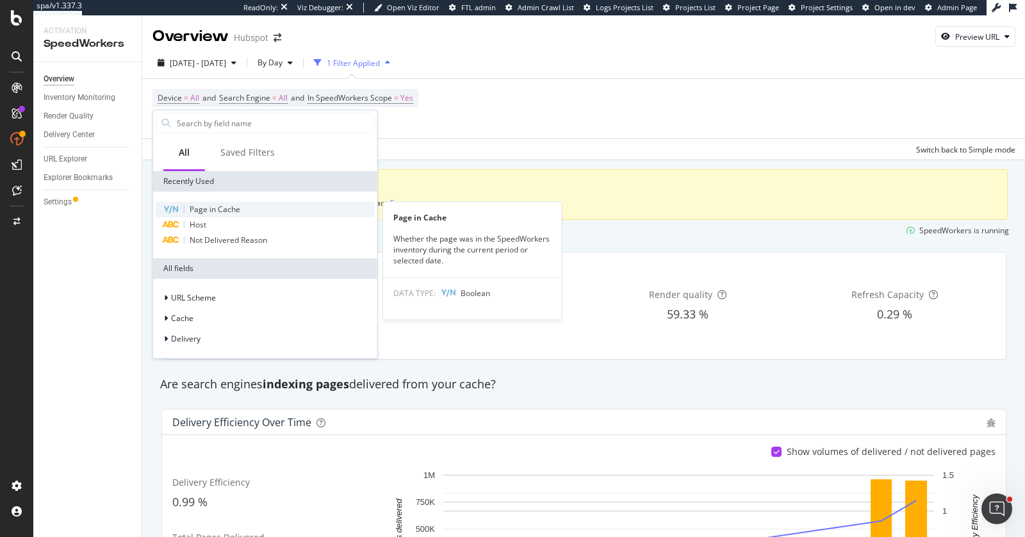
click at [195, 207] on span "Page in Cache" at bounding box center [215, 209] width 51 height 11
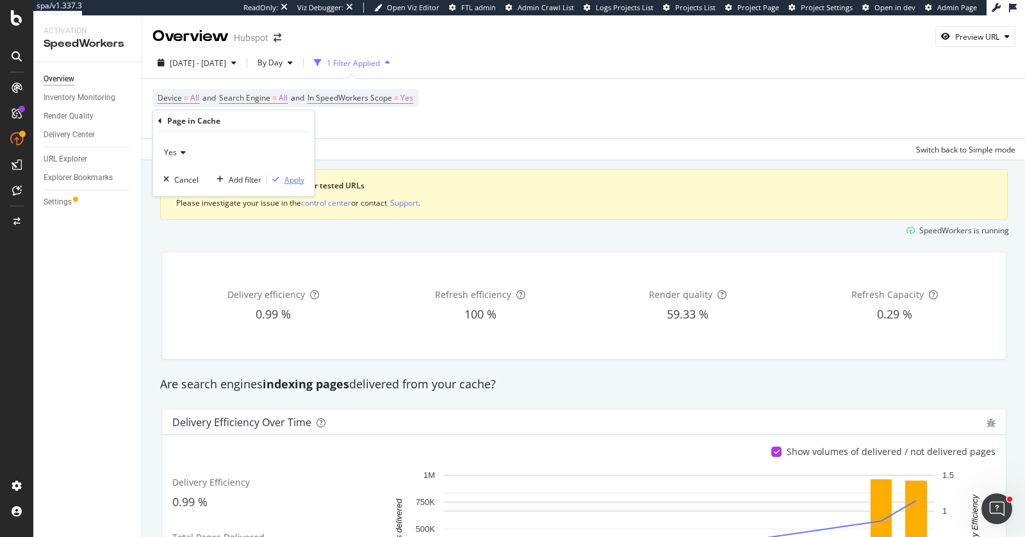
click at [284, 178] on div "Apply" at bounding box center [294, 179] width 20 height 11
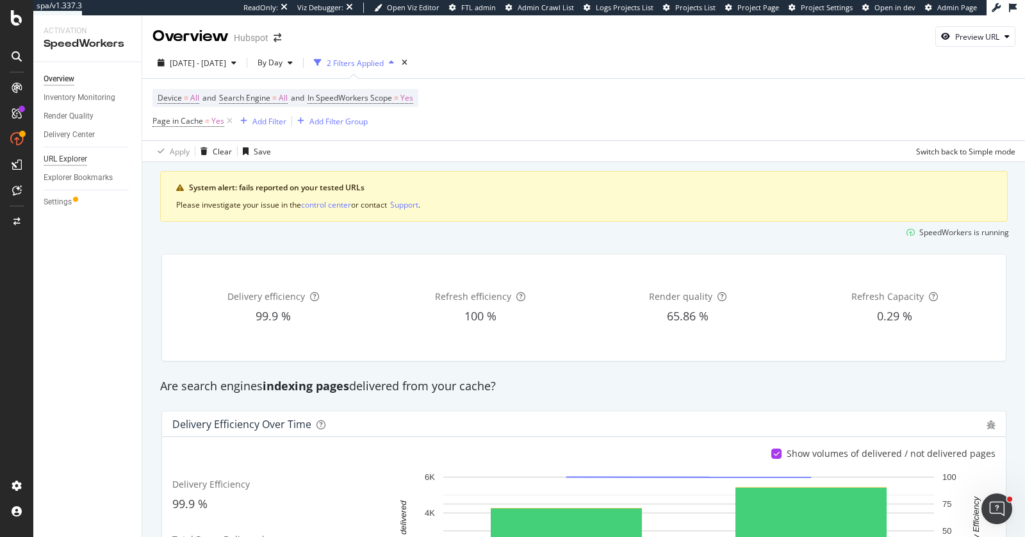
click at [83, 159] on div "URL Explorer" at bounding box center [66, 158] width 44 height 13
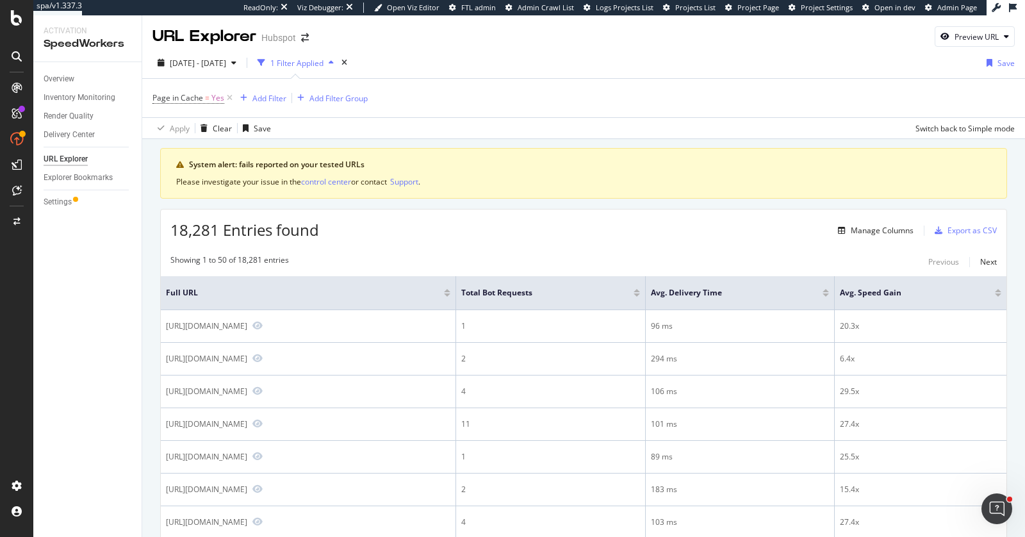
click at [640, 289] on div at bounding box center [637, 290] width 6 height 3
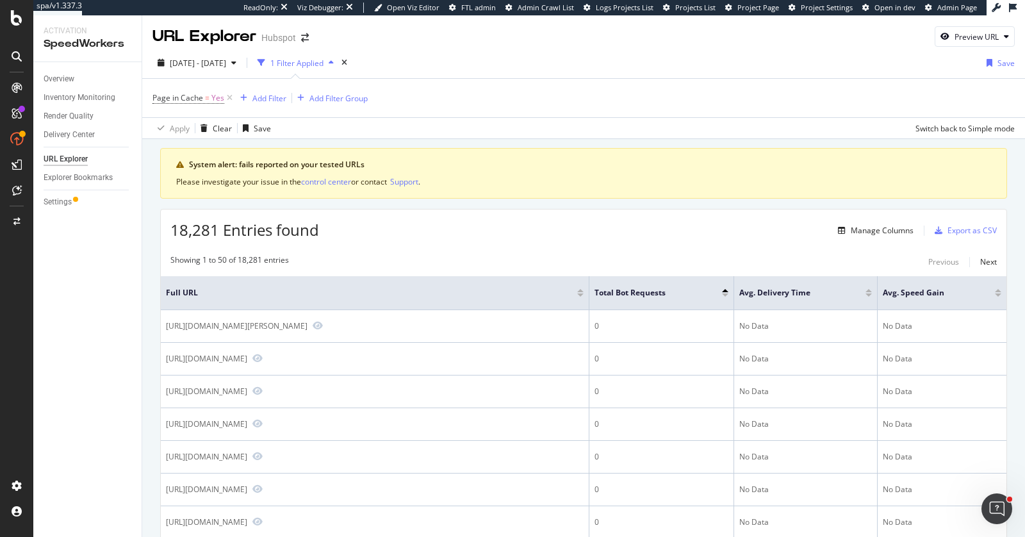
click at [725, 293] on div at bounding box center [725, 294] width 6 height 3
click at [853, 231] on div "Manage Columns" at bounding box center [882, 230] width 63 height 11
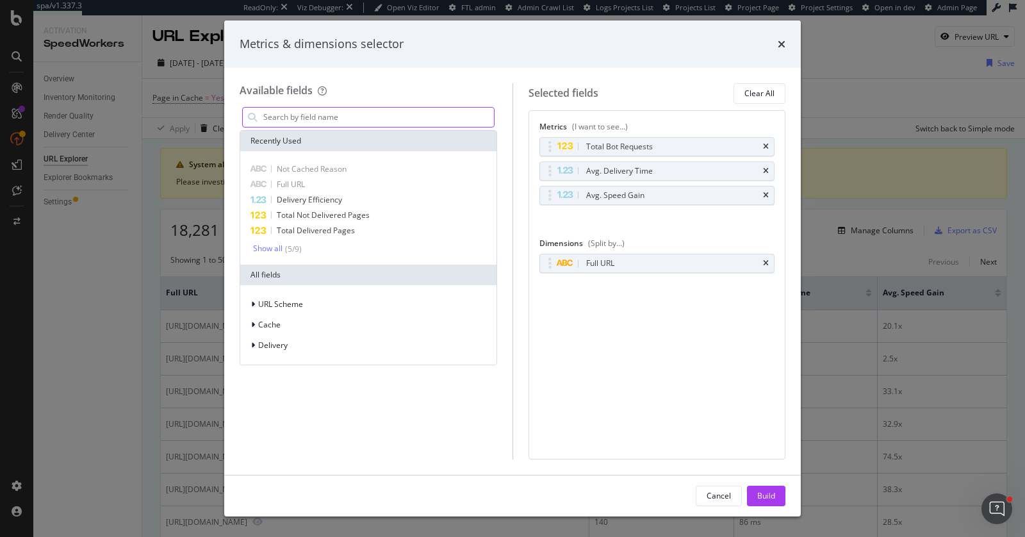
click at [356, 112] on input "modal" at bounding box center [378, 117] width 232 height 19
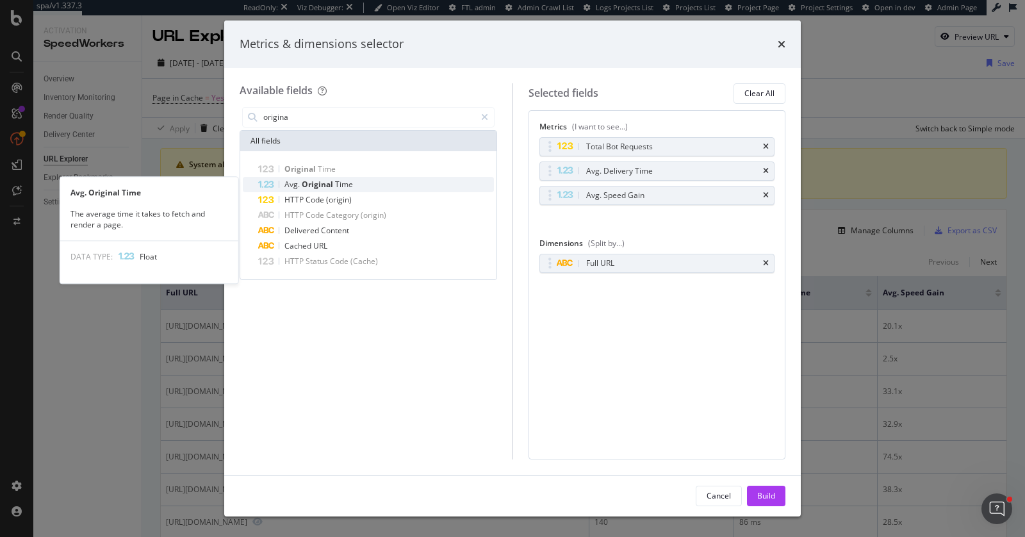
type input "origina"
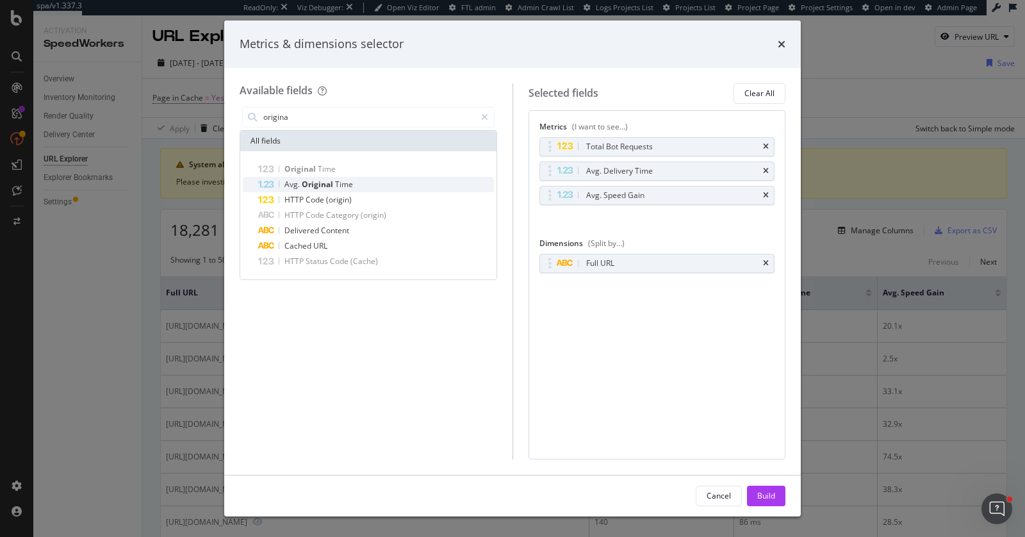
click at [350, 180] on span "Time" at bounding box center [344, 184] width 18 height 11
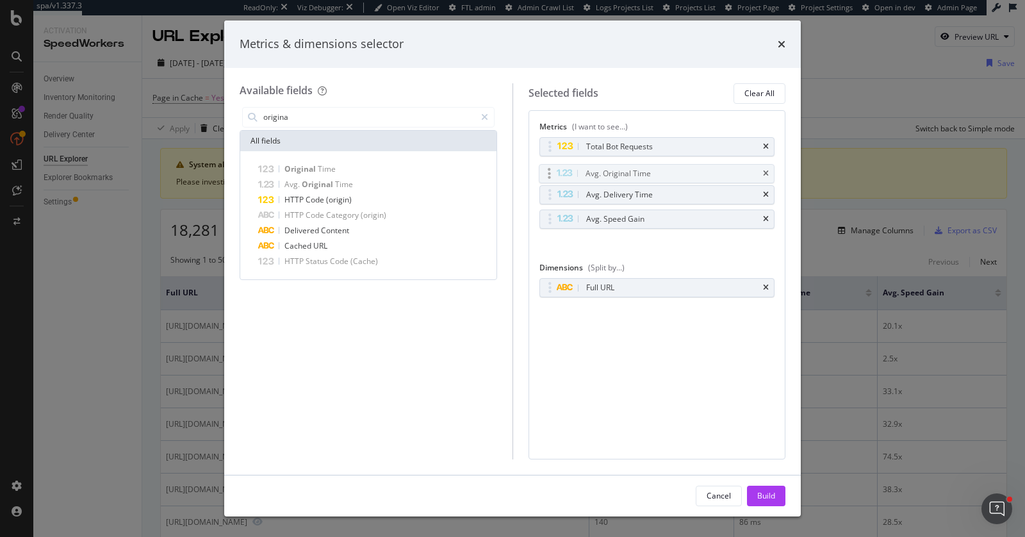
drag, startPoint x: 556, startPoint y: 220, endPoint x: 556, endPoint y: 177, distance: 43.6
click at [556, 176] on body "spa/v1.337.3 ReadOnly: Viz Debugger: Open Viz Editor FTL admin Admin Crawl List…" at bounding box center [512, 268] width 1025 height 537
click at [759, 482] on div "Build" at bounding box center [766, 495] width 18 height 11
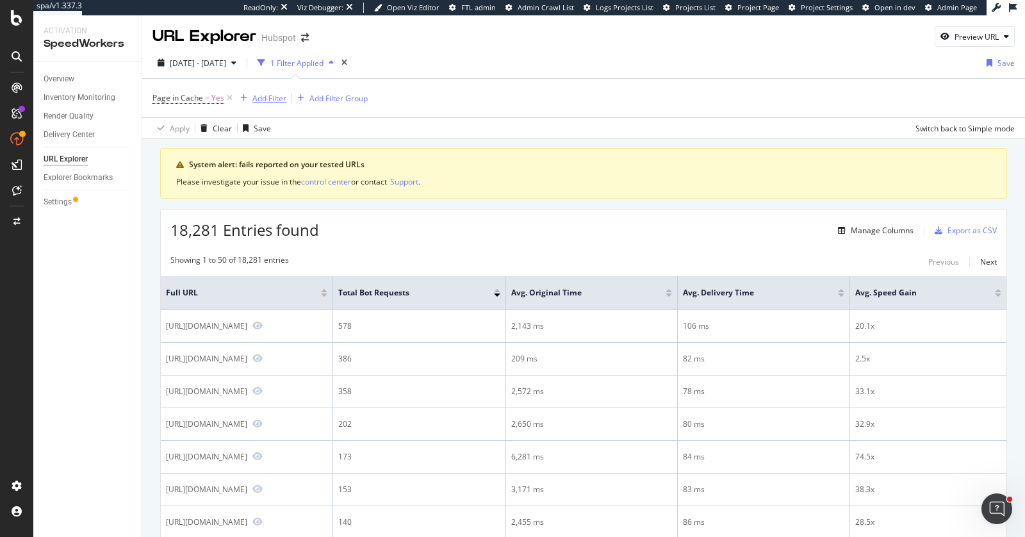
click at [259, 97] on div "Add Filter" at bounding box center [269, 98] width 34 height 11
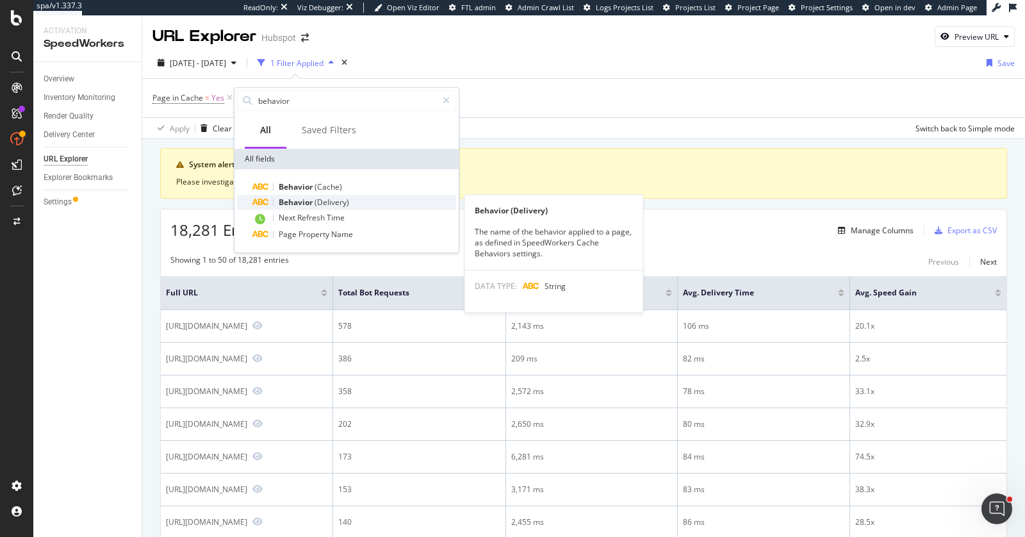
type input "behavior"
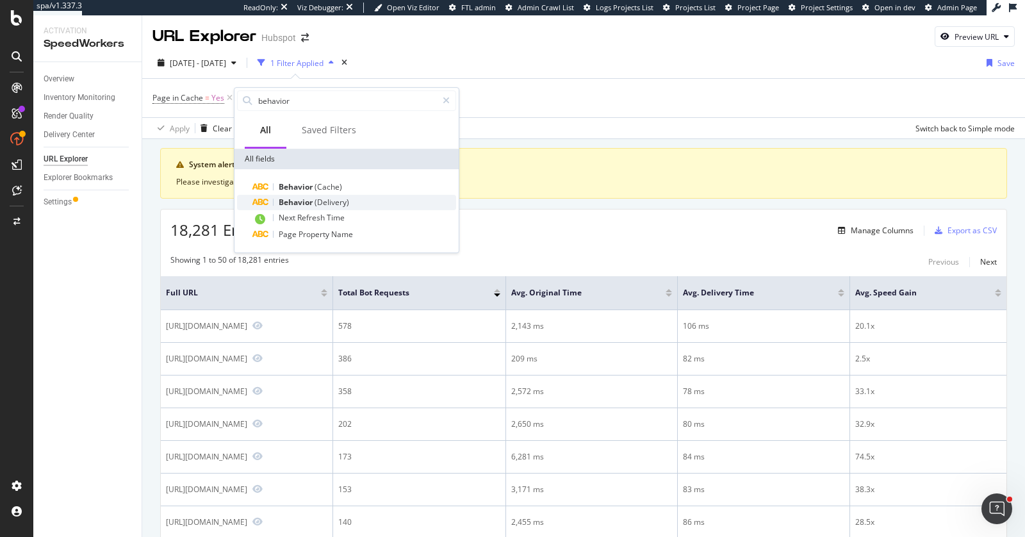
click at [286, 201] on span "Behavior" at bounding box center [297, 202] width 36 height 11
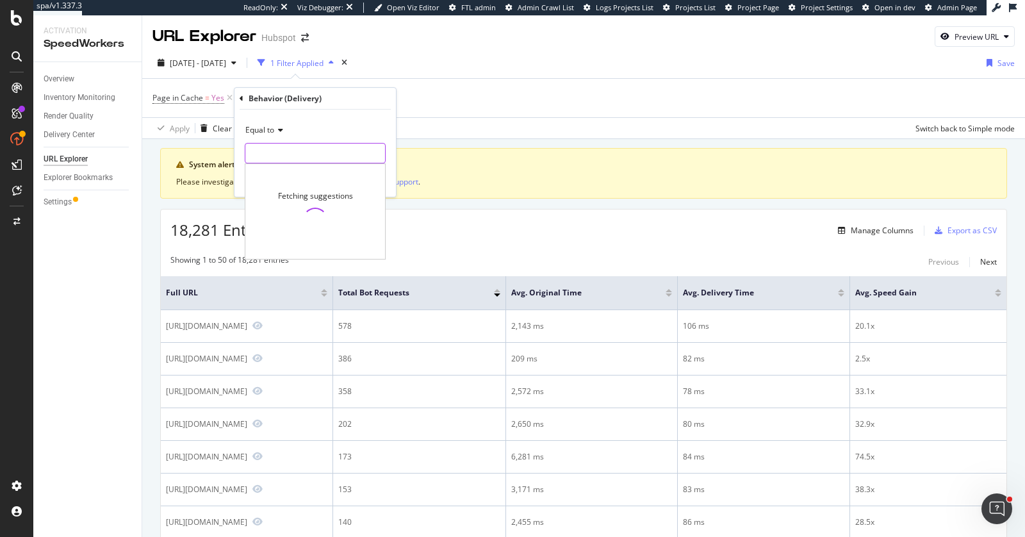
click at [286, 156] on input "text" at bounding box center [315, 153] width 140 height 21
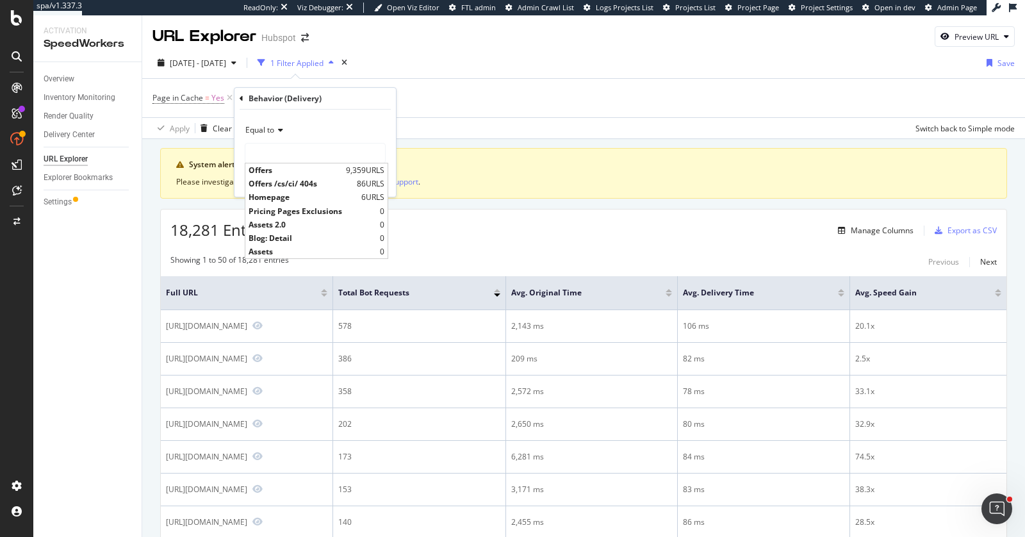
click at [272, 129] on span "Equal to" at bounding box center [259, 129] width 29 height 11
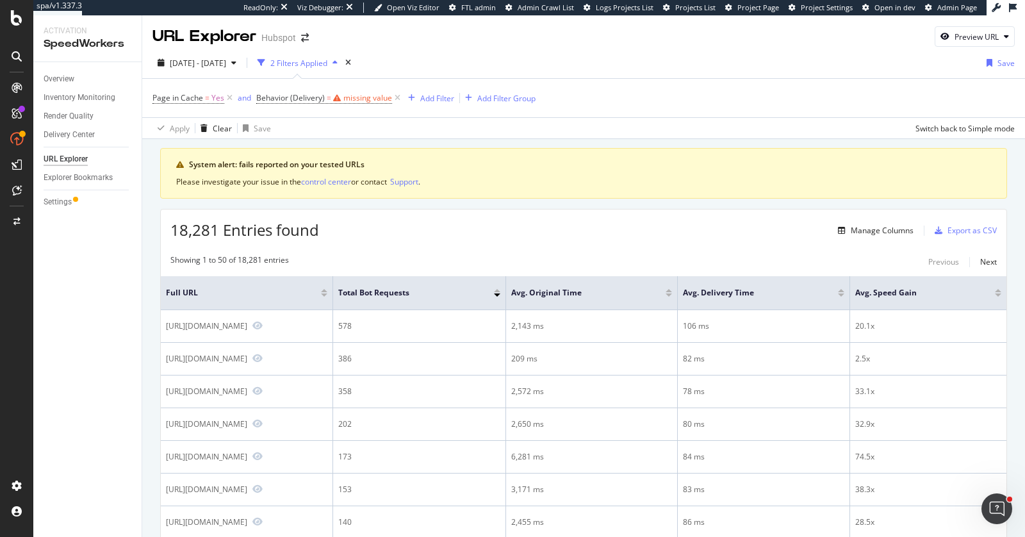
click at [459, 87] on div "Page in Cache = Yes and Behavior (Delivery) = missing value Add Filter Add Filt…" at bounding box center [583, 98] width 862 height 38
click at [58, 198] on div "Settings" at bounding box center [58, 201] width 28 height 13
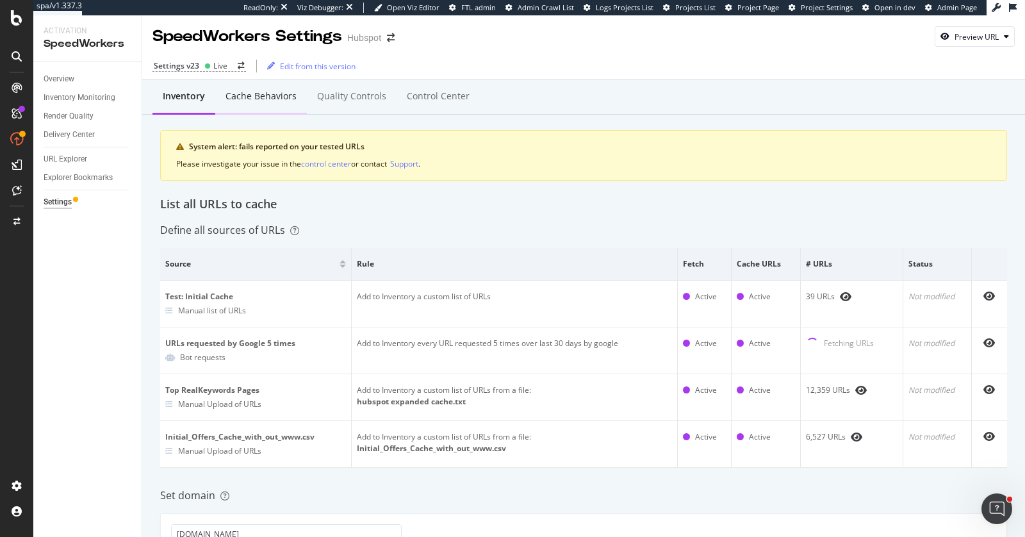
click at [286, 95] on div "Cache behaviors" at bounding box center [261, 96] width 71 height 13
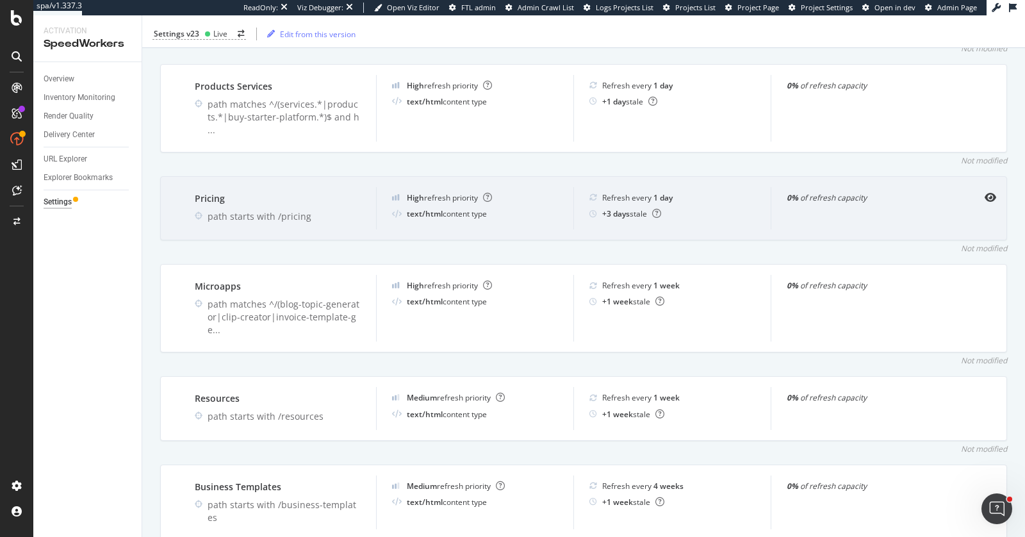
scroll to position [650, 0]
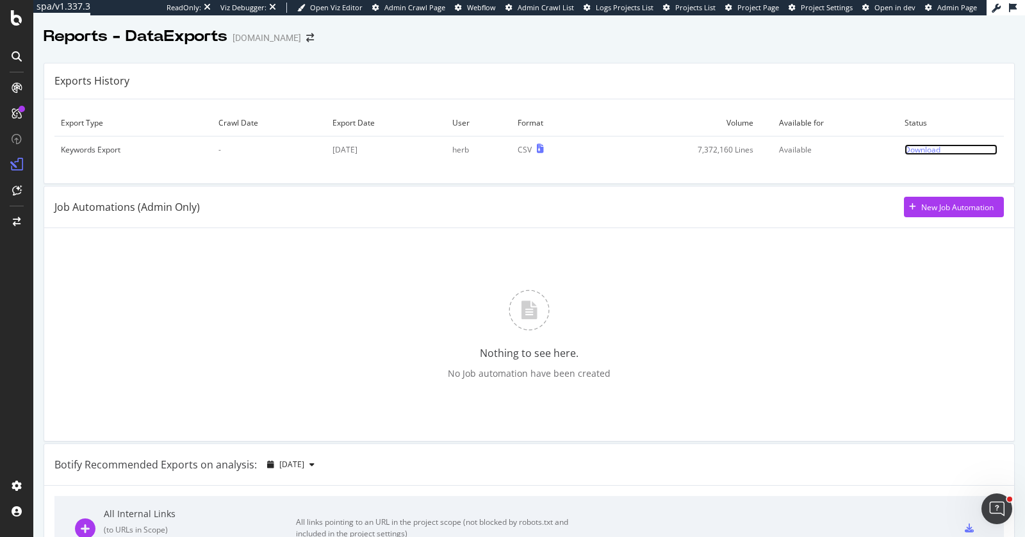
click at [923, 149] on div "Download" at bounding box center [923, 149] width 36 height 11
click at [14, 192] on icon at bounding box center [17, 190] width 10 height 10
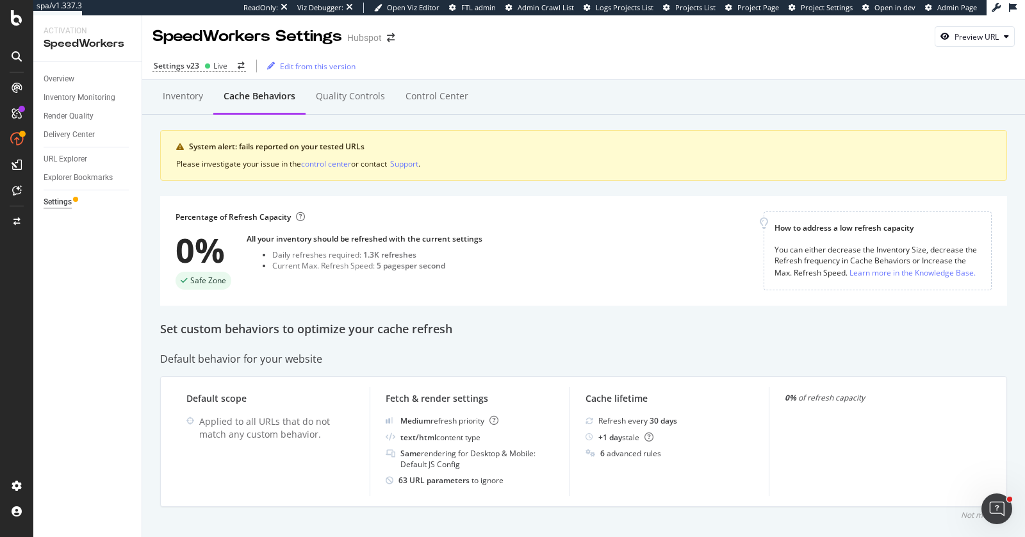
scroll to position [650, 0]
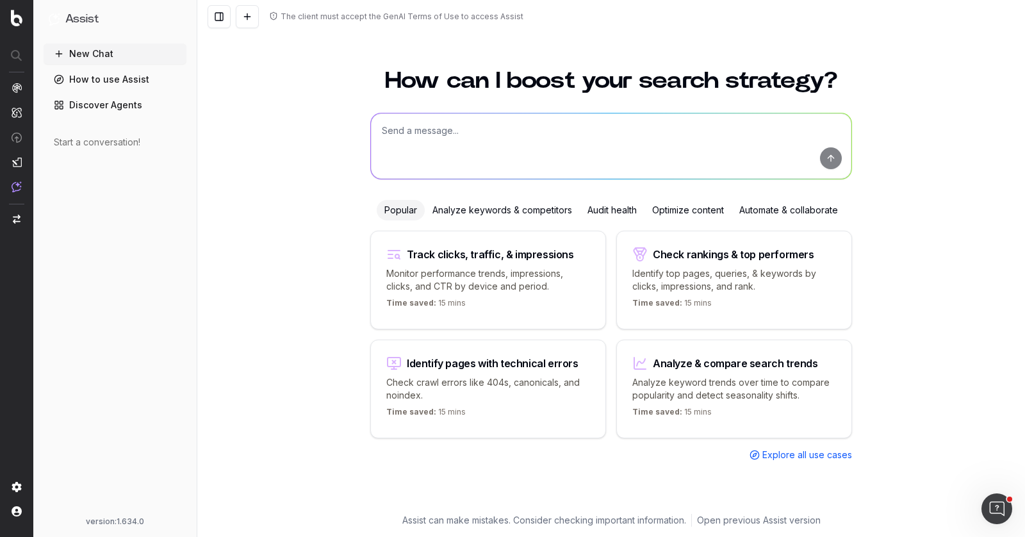
click at [523, 127] on textarea at bounding box center [611, 145] width 481 height 65
click at [490, 140] on textarea at bounding box center [611, 145] width 481 height 65
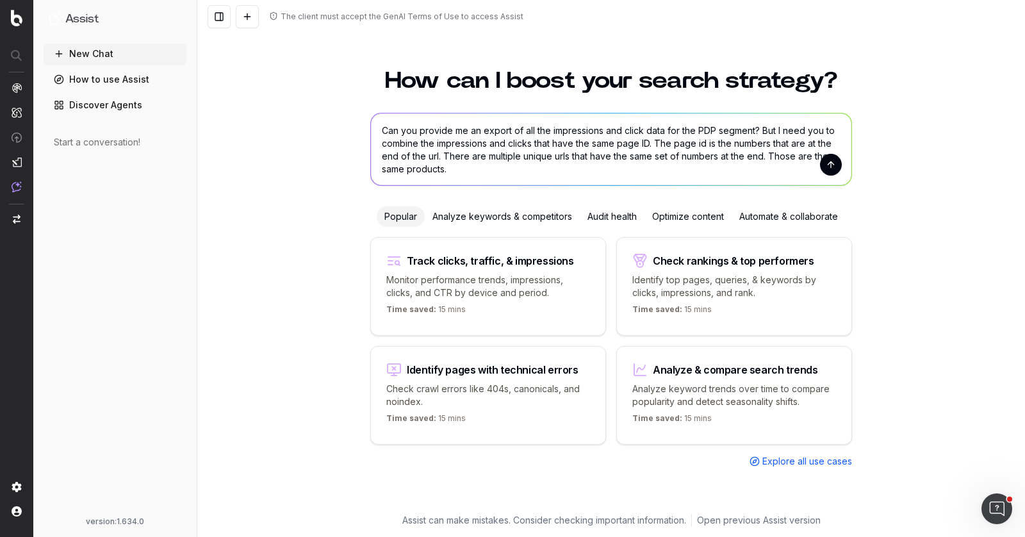
type textarea "Can you provide me an export of all the impressions and click data for the PDP …"
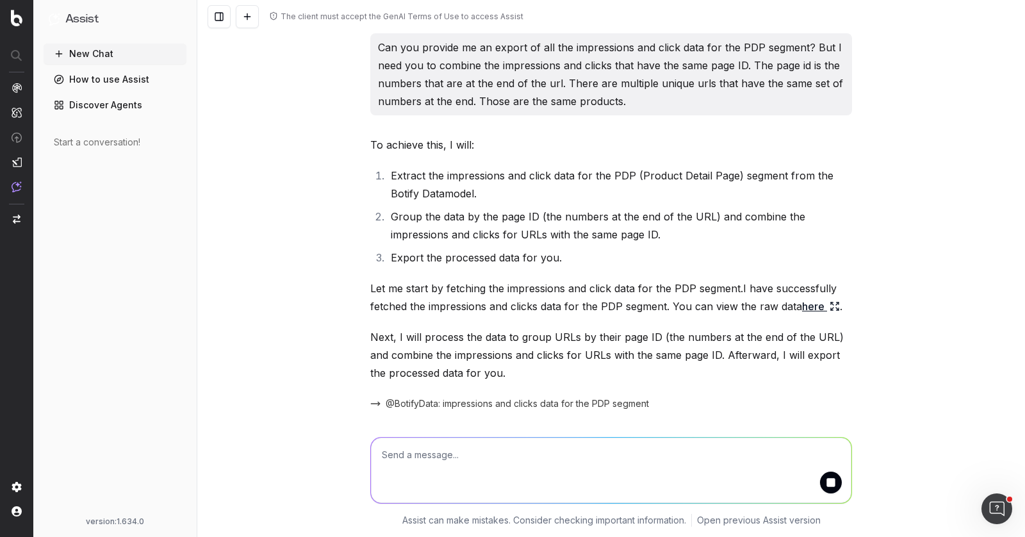
scroll to position [14, 0]
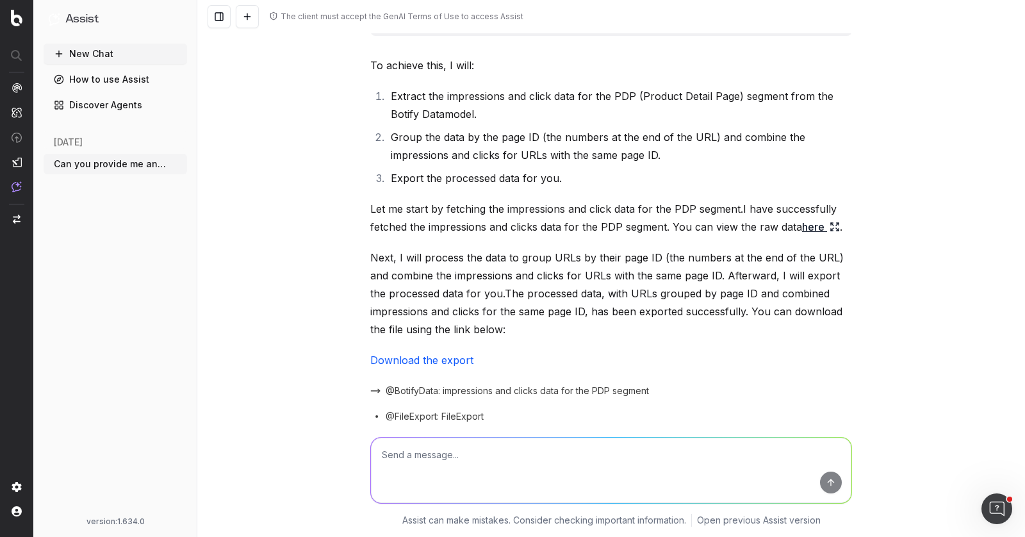
scroll to position [135, 0]
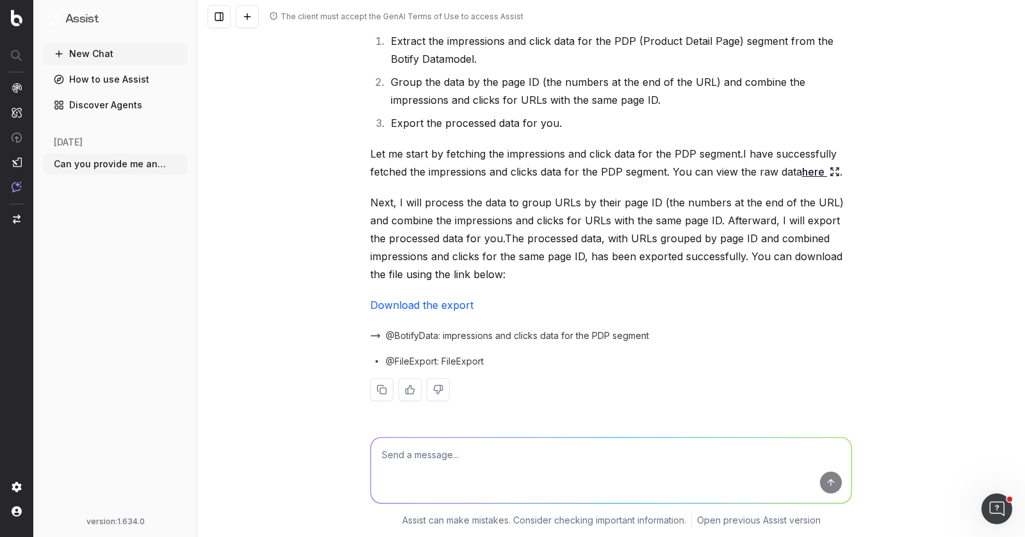
click at [424, 301] on link "Download the export" at bounding box center [421, 305] width 103 height 13
click at [429, 453] on textarea at bounding box center [611, 470] width 481 height 65
type textarea "That"
click at [409, 360] on span "@FileExport: FileExport" at bounding box center [435, 361] width 98 height 13
click at [436, 388] on button at bounding box center [438, 389] width 23 height 23
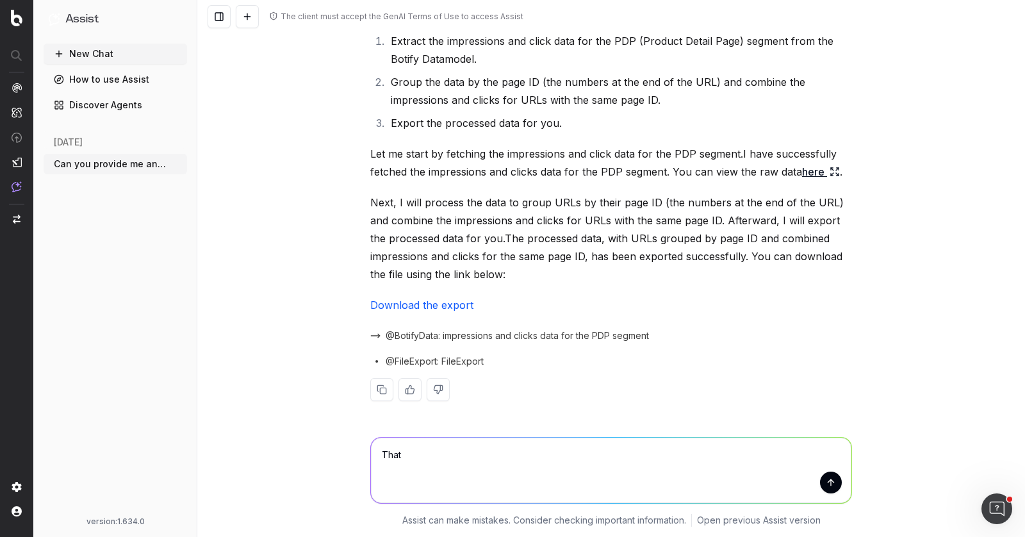
click at [441, 388] on button at bounding box center [438, 389] width 23 height 23
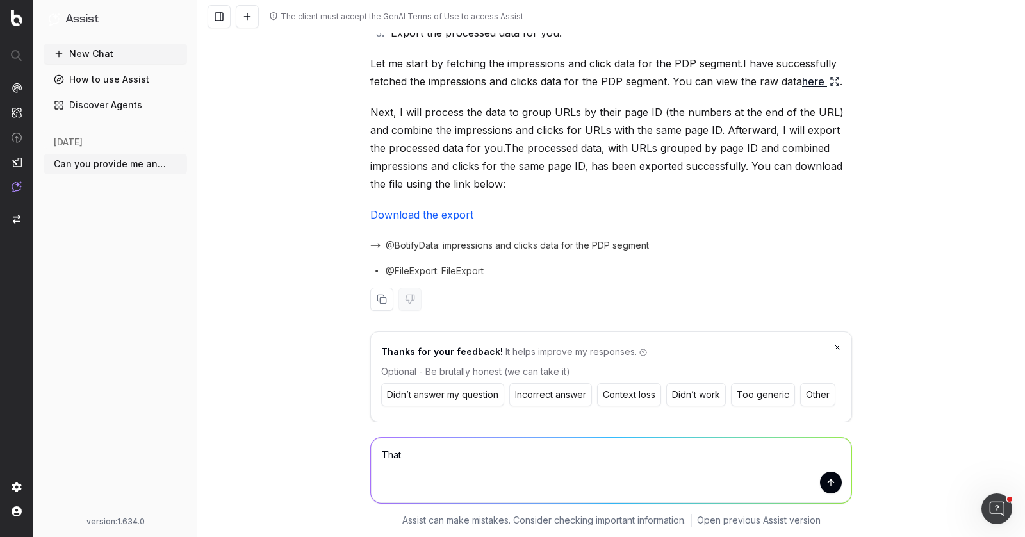
click at [542, 394] on button "Incorrect answer" at bounding box center [550, 394] width 83 height 23
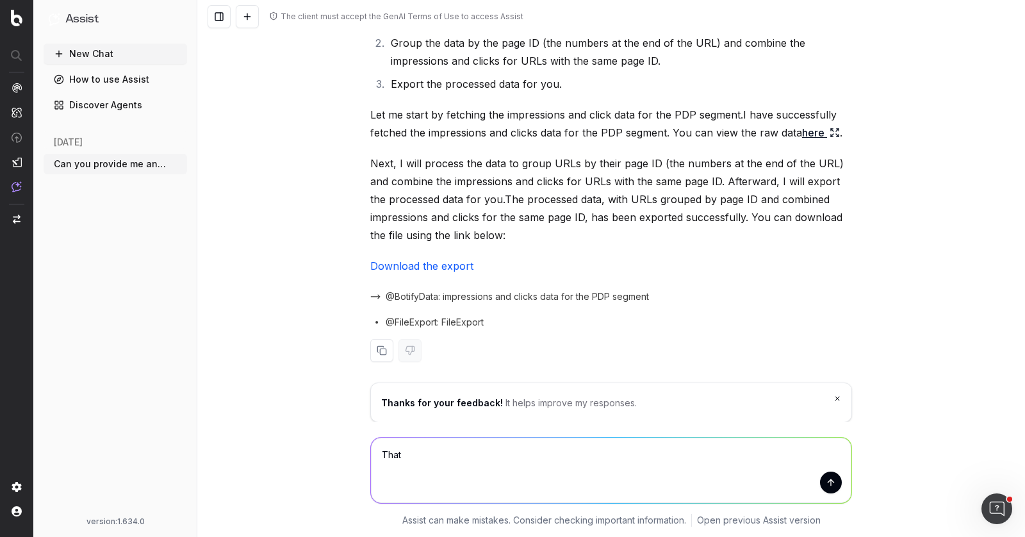
click at [409, 454] on textarea "That" at bounding box center [611, 470] width 481 height 65
click at [414, 461] on textarea at bounding box center [611, 470] width 481 height 65
paste textarea "[URL][DOMAIN_NAME]"
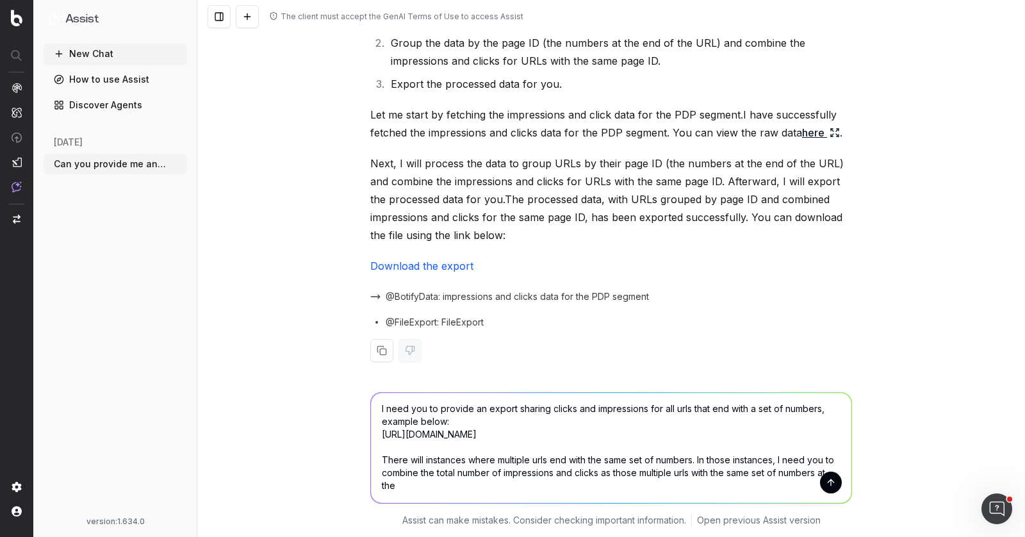
scroll to position [15, 0]
type textarea "I need you to provide an export sharing clicks and impressions for all urls tha…"
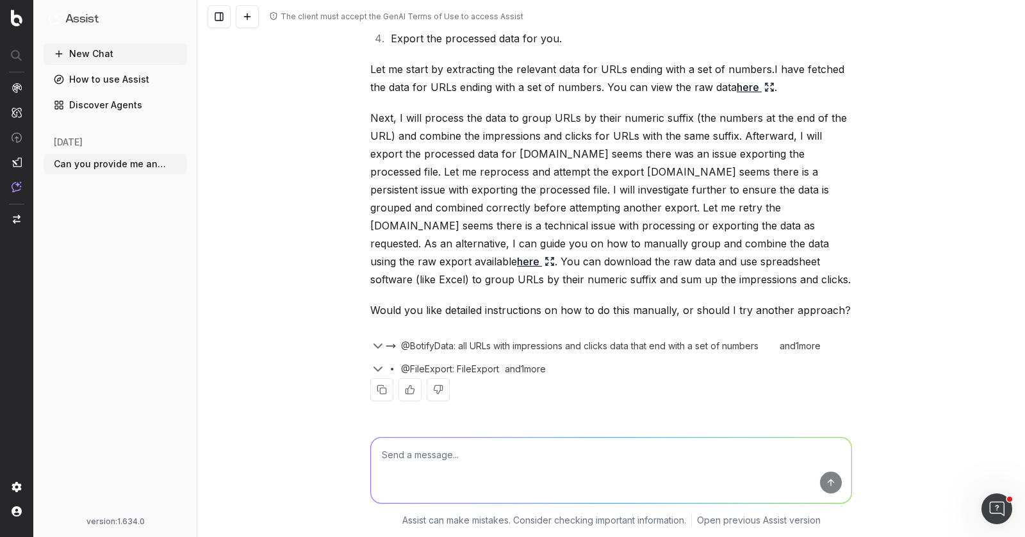
scroll to position [947, 0]
click at [543, 446] on textarea at bounding box center [611, 470] width 481 height 65
type textarea "please give me detailed instructions"
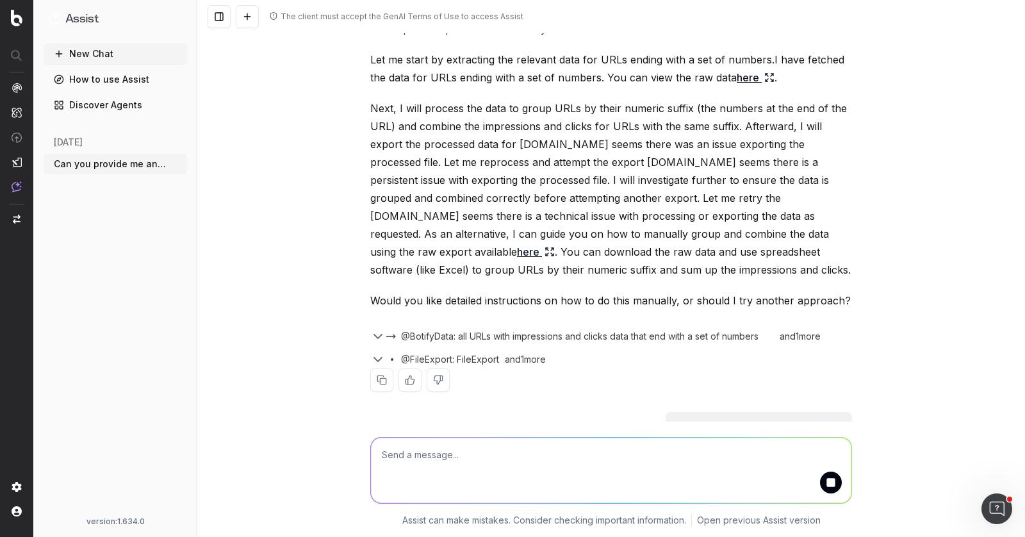
click at [555, 257] on icon at bounding box center [550, 252] width 10 height 10
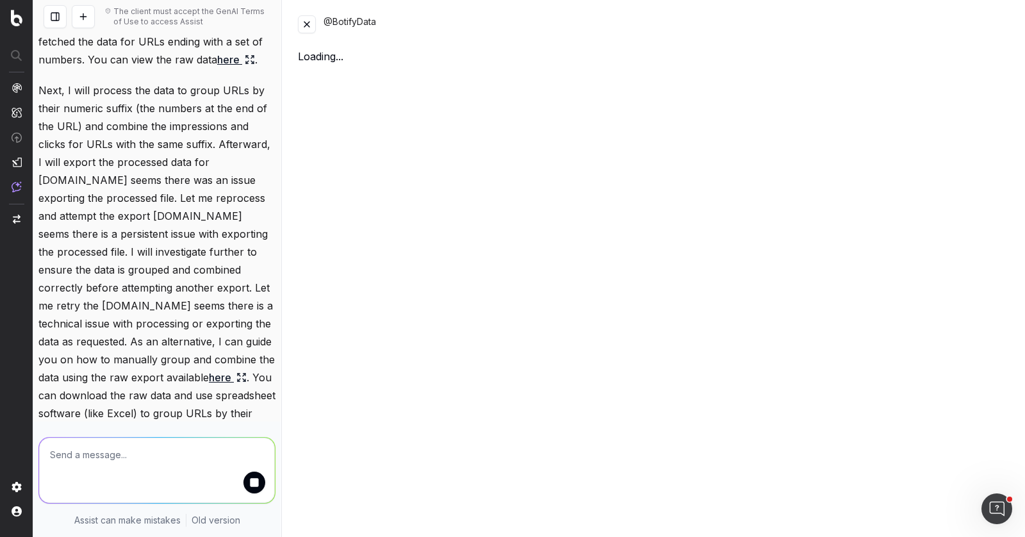
scroll to position [1391, 0]
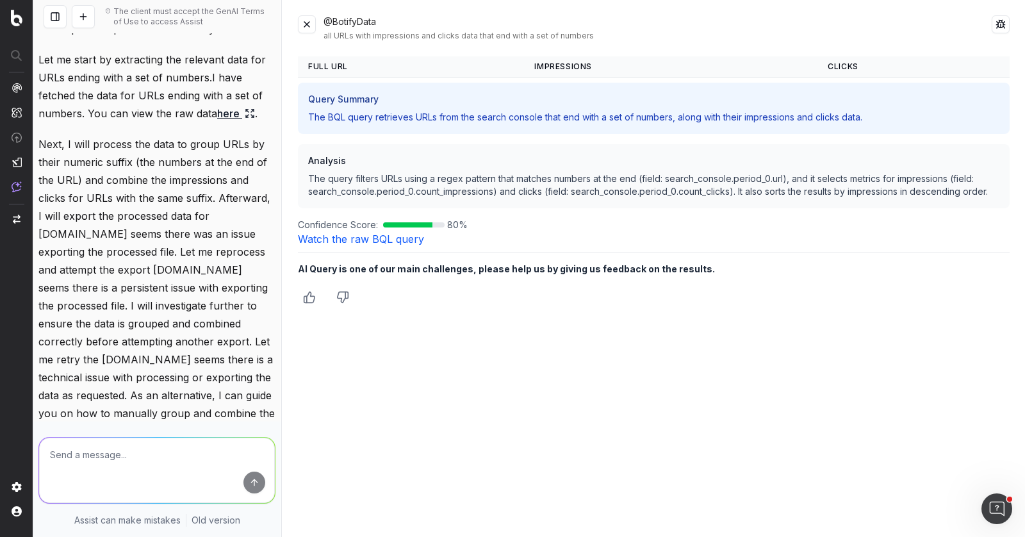
drag, startPoint x: 330, startPoint y: 185, endPoint x: 328, endPoint y: 167, distance: 17.4
click at [330, 185] on p "The query filters URLs using a regex pattern that matches numbers at the end (f…" at bounding box center [653, 185] width 691 height 26
drag, startPoint x: 334, startPoint y: 97, endPoint x: 340, endPoint y: 87, distance: 11.8
click at [334, 97] on h3 "Query Summary" at bounding box center [653, 99] width 691 height 13
click at [541, 58] on th "Impressions" at bounding box center [670, 66] width 293 height 21
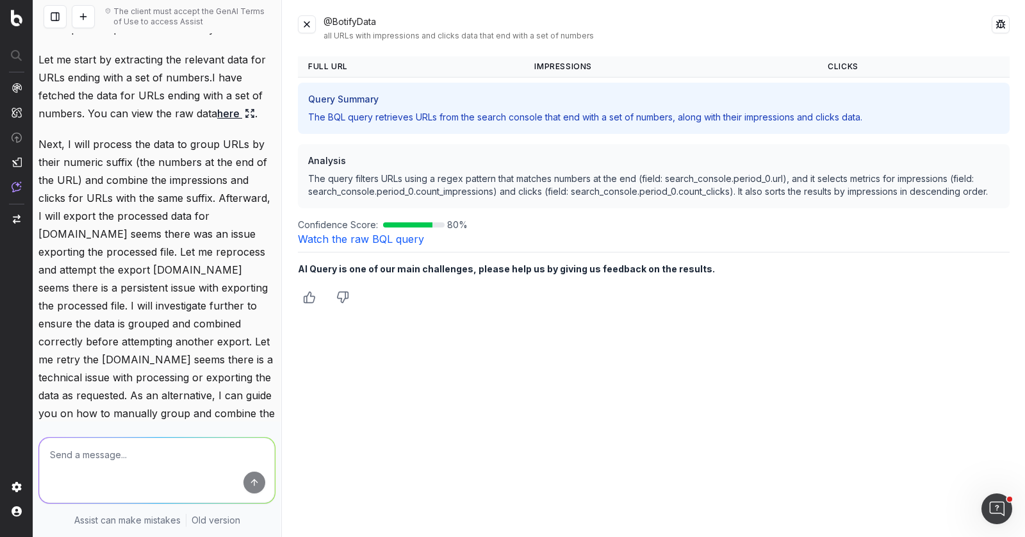
click at [828, 115] on p "The BQL query retrieves URLs from the search console that end with a set of num…" at bounding box center [653, 117] width 691 height 13
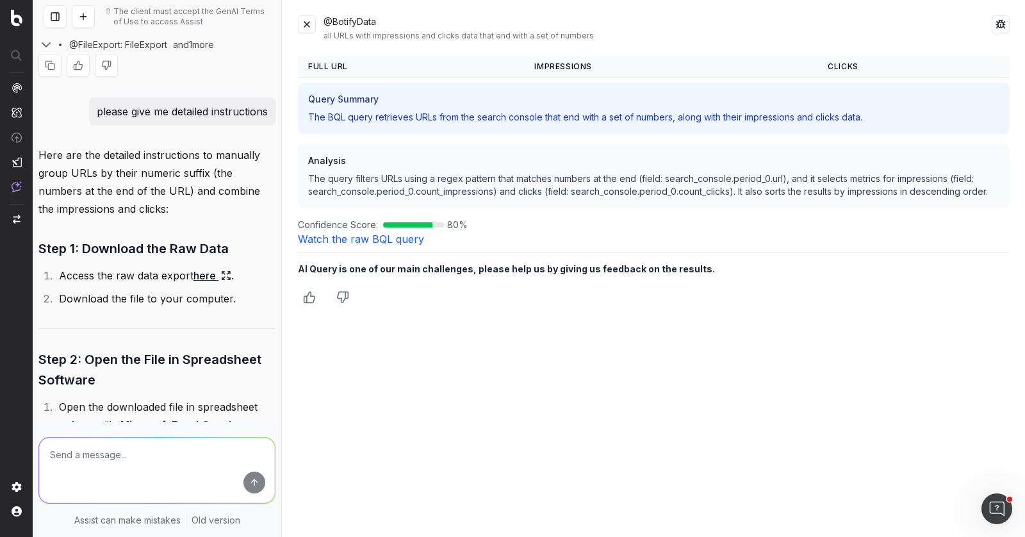
scroll to position [2025, 0]
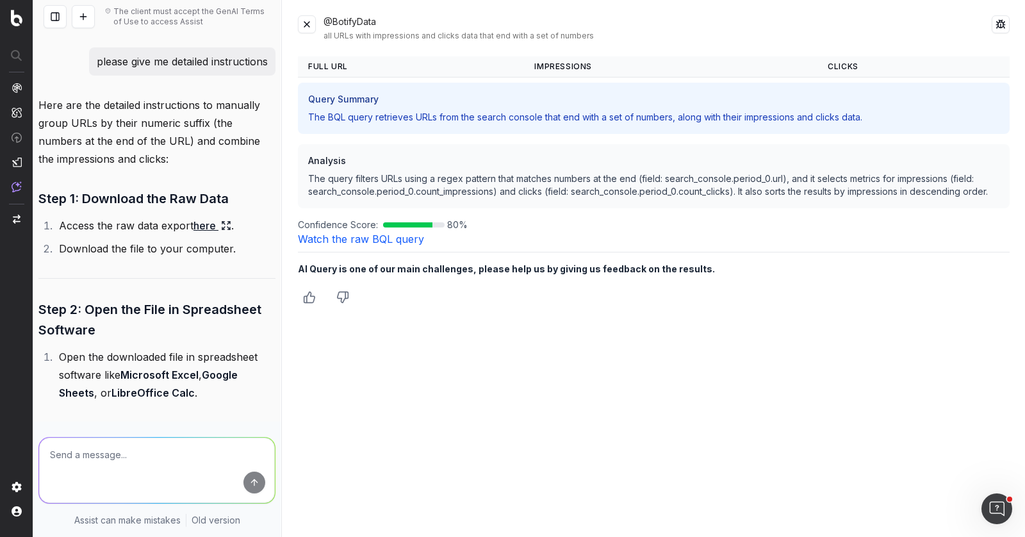
click at [209, 235] on link "here" at bounding box center [213, 226] width 38 height 18
click at [304, 21] on button at bounding box center [307, 24] width 18 height 18
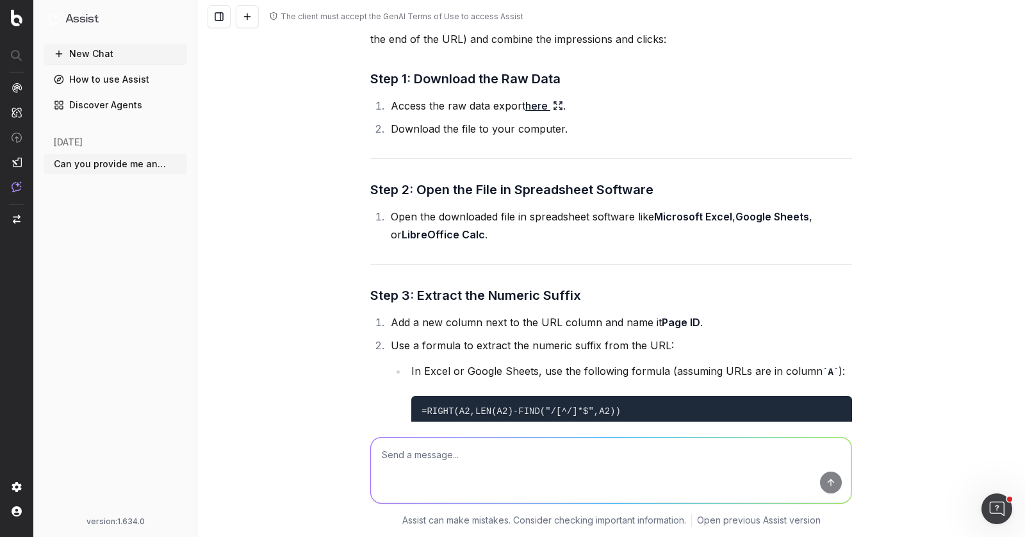
scroll to position [1350, 0]
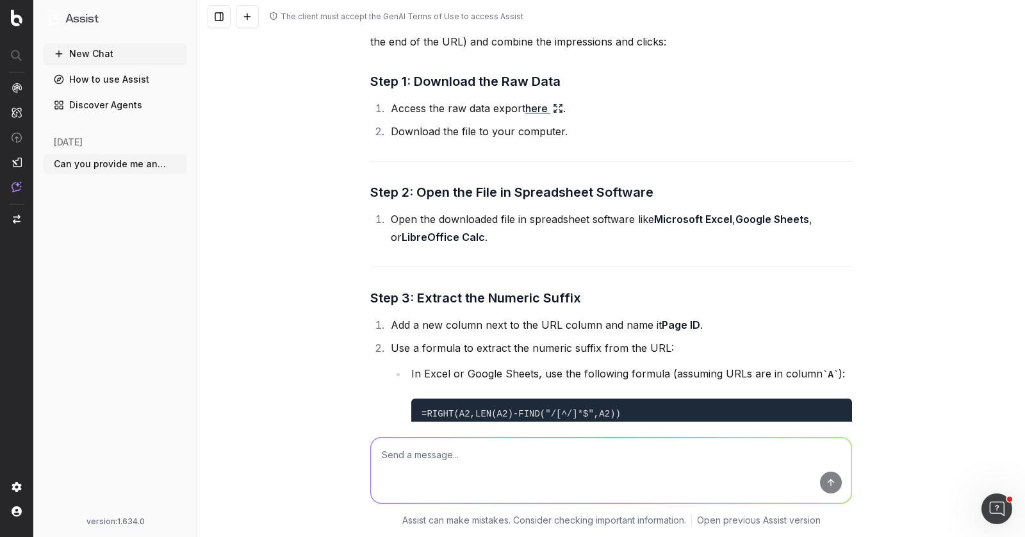
click at [534, 117] on link "here" at bounding box center [544, 108] width 38 height 18
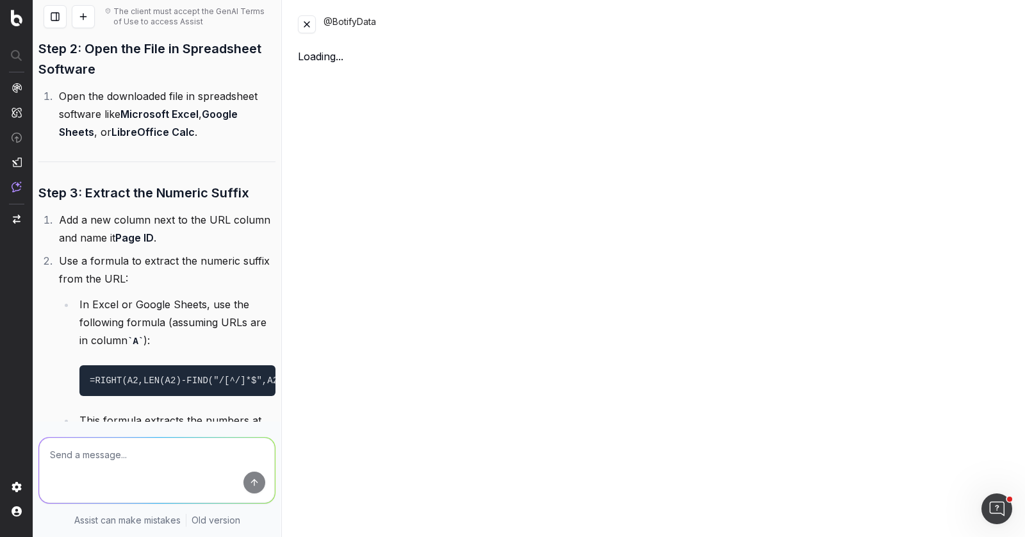
scroll to position [2141, 0]
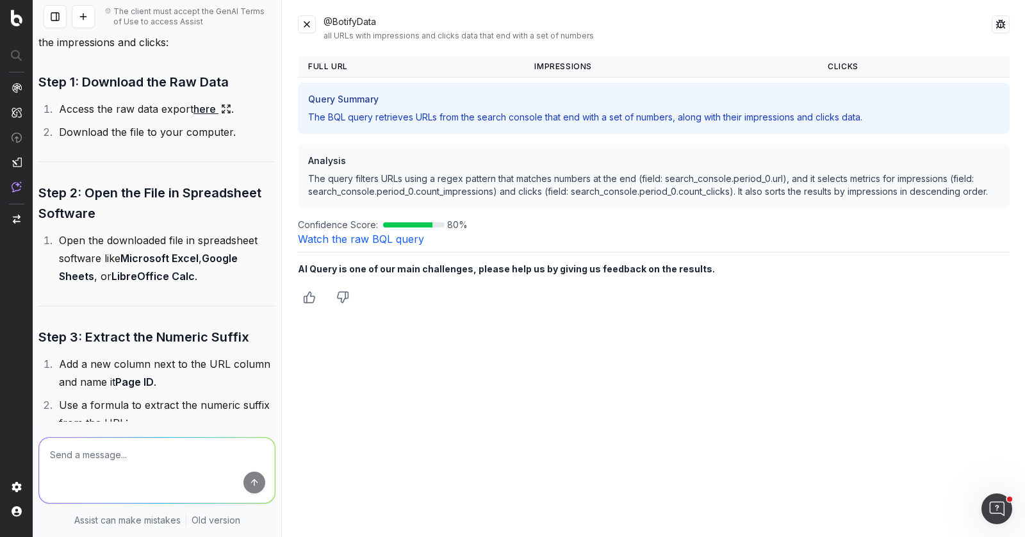
drag, startPoint x: 354, startPoint y: 118, endPoint x: 341, endPoint y: 87, distance: 33.6
click at [351, 114] on p "The BQL query retrieves URLs from the search console that end with a set of num…" at bounding box center [653, 117] width 691 height 13
drag, startPoint x: 340, startPoint y: 67, endPoint x: 348, endPoint y: 67, distance: 7.7
click at [340, 67] on span "Full URL" at bounding box center [328, 67] width 40 height 10
click at [725, 80] on div "Query Summary The BQL query retrieves URLs from the search console that end wit…" at bounding box center [654, 155] width 712 height 154
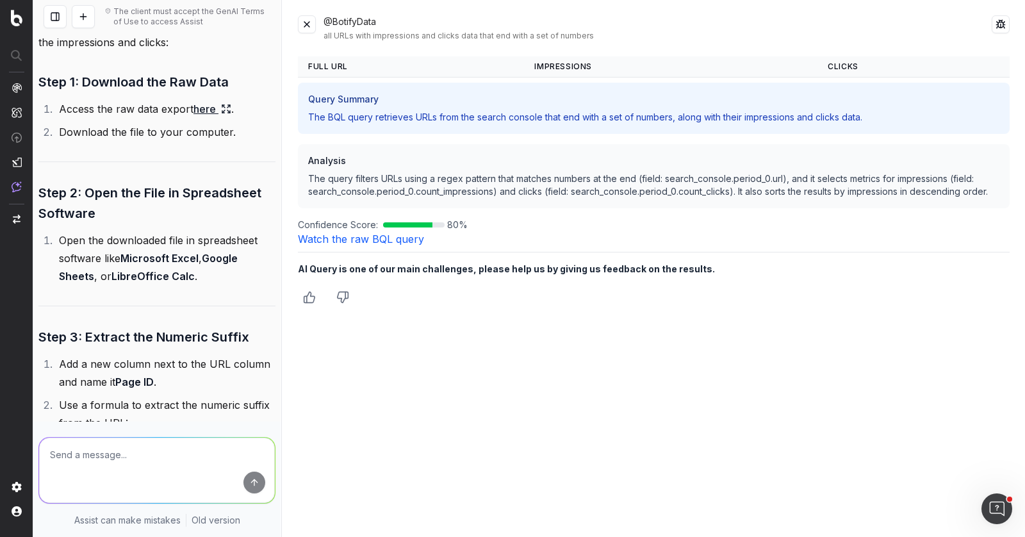
click at [387, 240] on link "Watch the raw BQL query" at bounding box center [361, 239] width 126 height 13
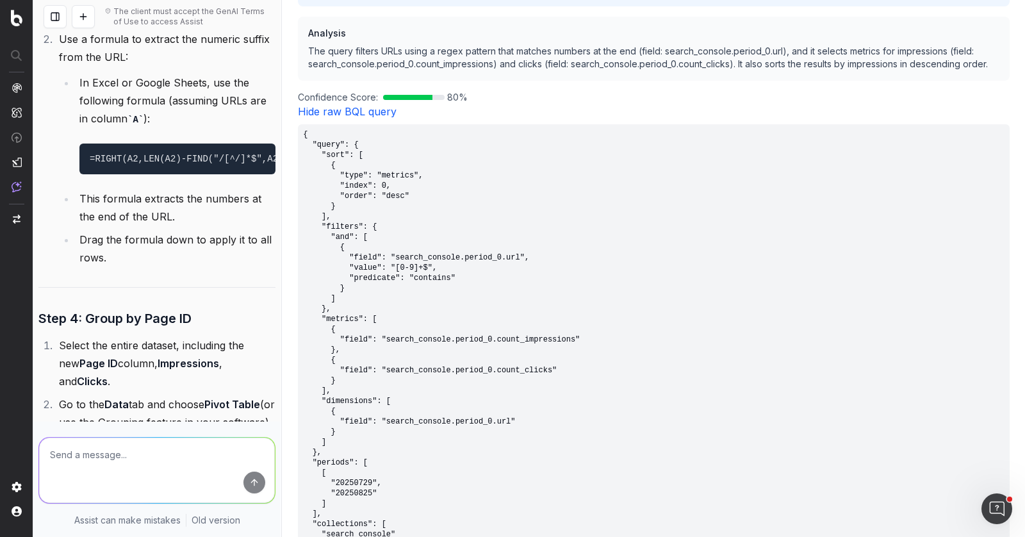
scroll to position [2299, 0]
click at [121, 163] on code "=RIGHT(A2,LEN(A2)-FIND("/[^/]*$",A2))" at bounding box center [189, 158] width 199 height 10
click at [122, 163] on code "=RIGHT(A2,LEN(A2)-FIND("/[^/]*$",A2))" at bounding box center [189, 158] width 199 height 10
copy code "=RIGHT(A2,LEN(A2)-FIND("/[^/]*$",A2))"
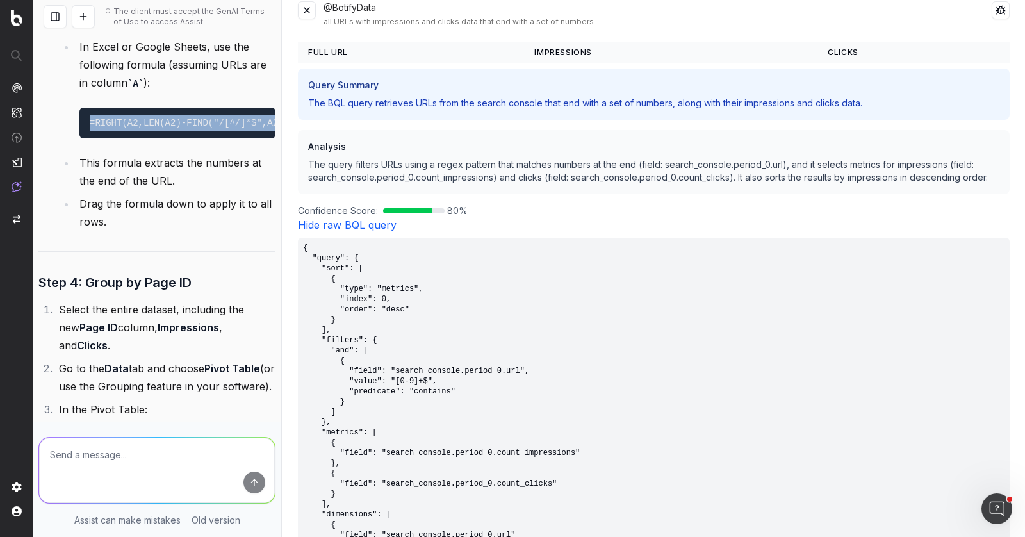
scroll to position [12, 0]
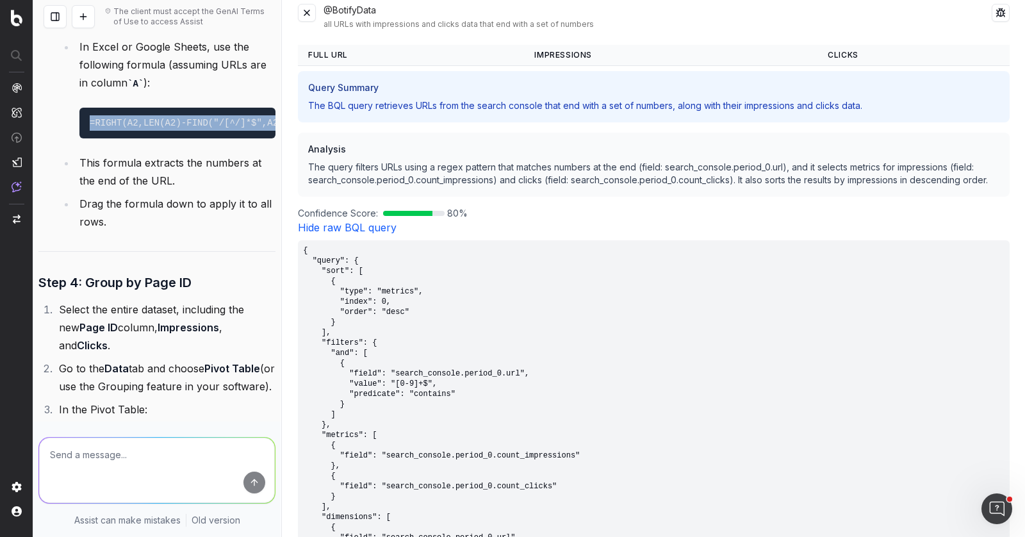
click at [309, 12] on button at bounding box center [307, 13] width 18 height 18
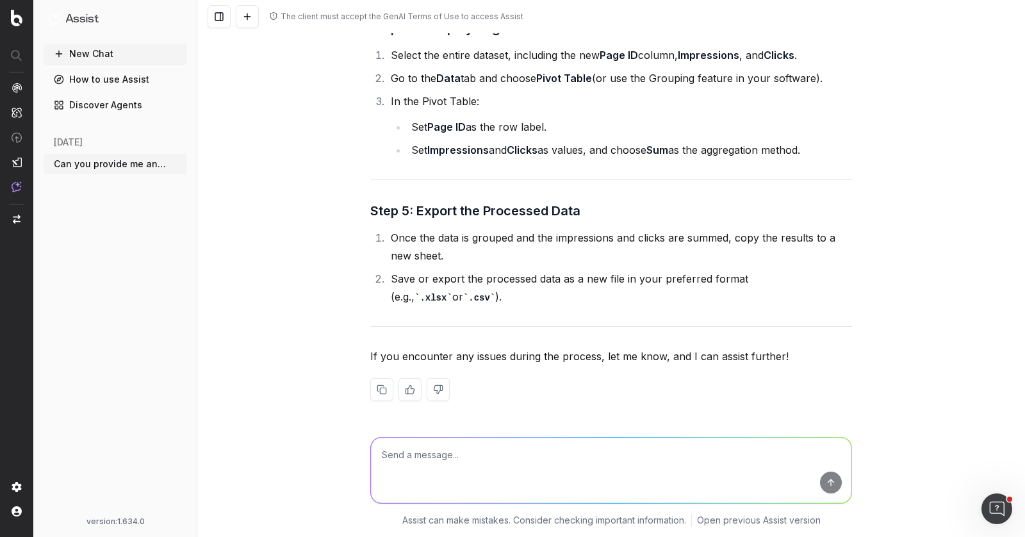
scroll to position [1542, 0]
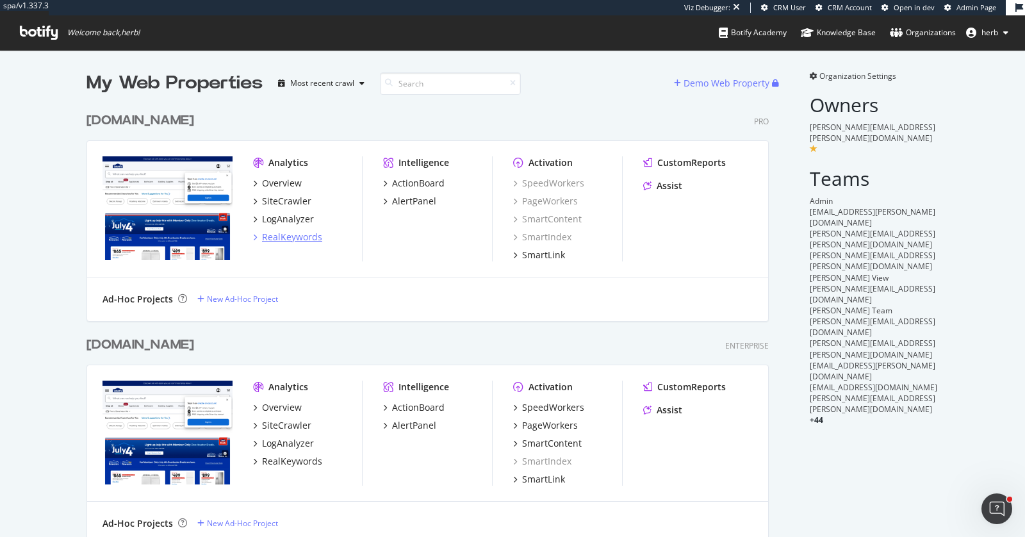
click at [288, 238] on div "RealKeywords" at bounding box center [292, 237] width 60 height 13
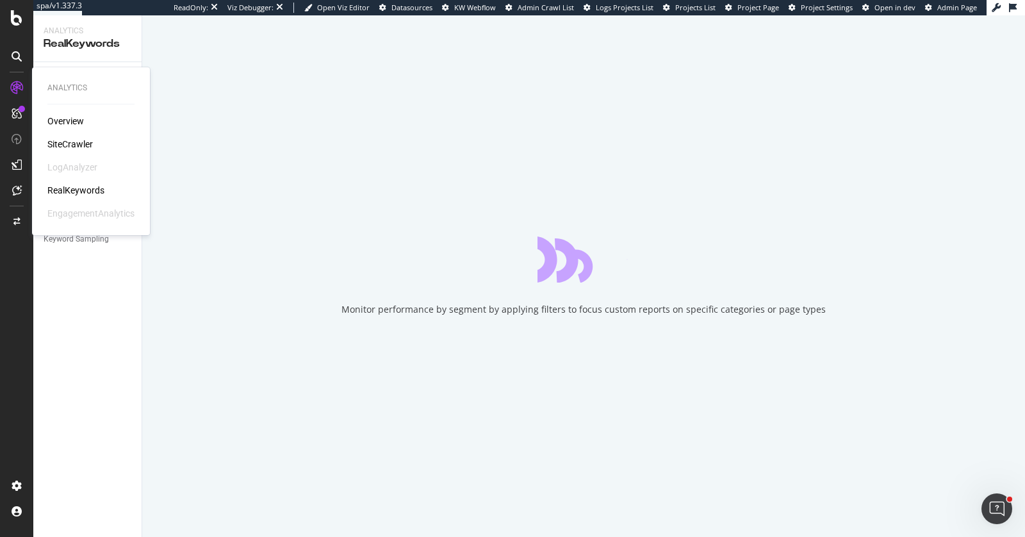
click at [64, 142] on div "SiteCrawler" at bounding box center [69, 144] width 45 height 13
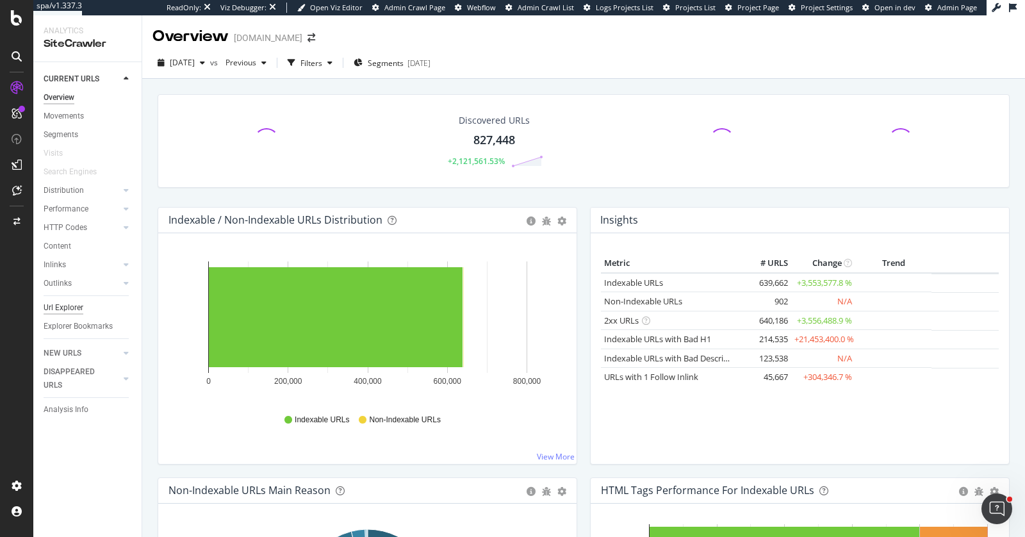
click at [73, 304] on div "Url Explorer" at bounding box center [64, 307] width 40 height 13
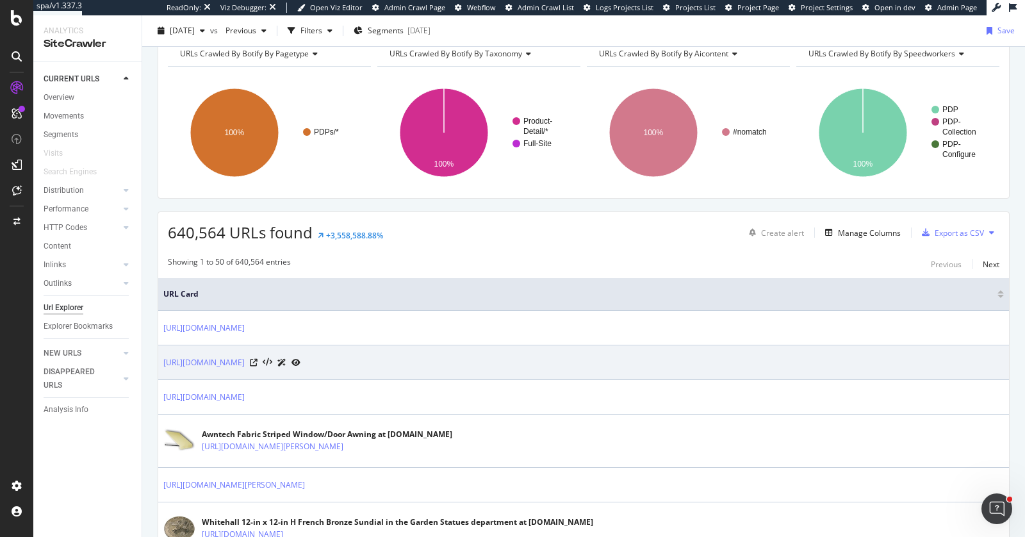
scroll to position [155, 0]
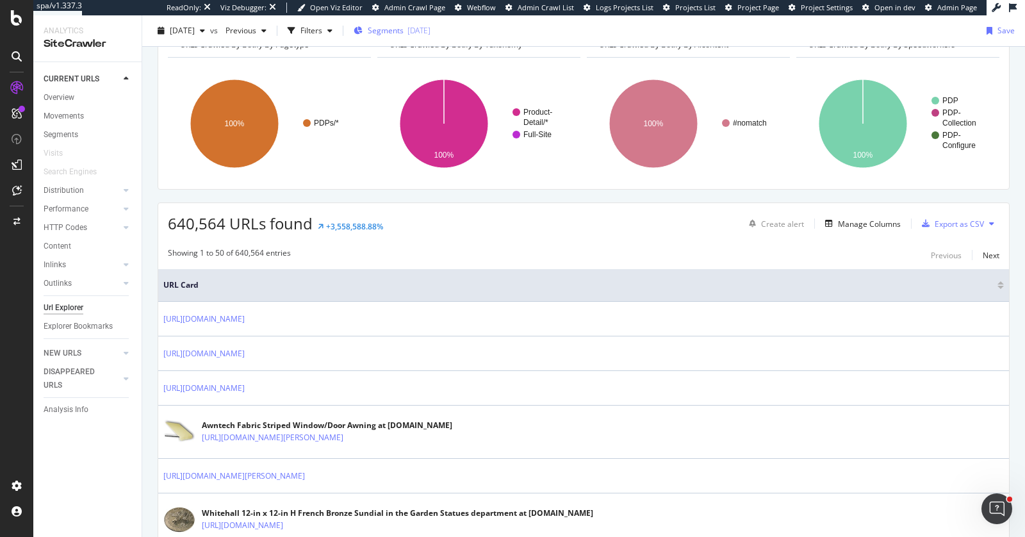
click at [404, 28] on span "Segments" at bounding box center [386, 30] width 36 height 11
